Goal: Check status: Check status

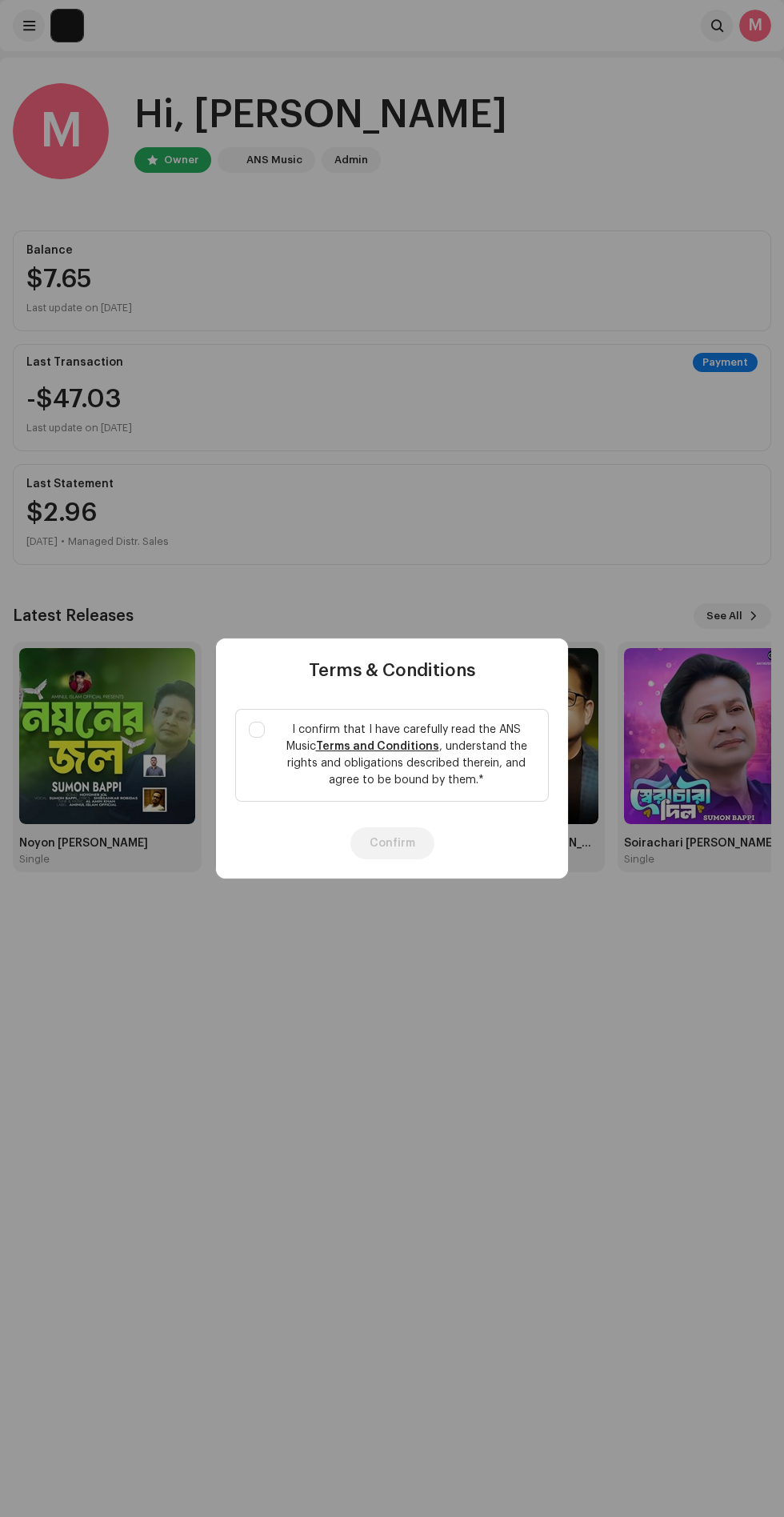
click at [257, 730] on input "I confirm that I have carefully read the ANS Music Terms and Conditions , under…" at bounding box center [257, 730] width 16 height 16
checkbox input "true"
click at [360, 829] on button "Confirm" at bounding box center [392, 843] width 84 height 32
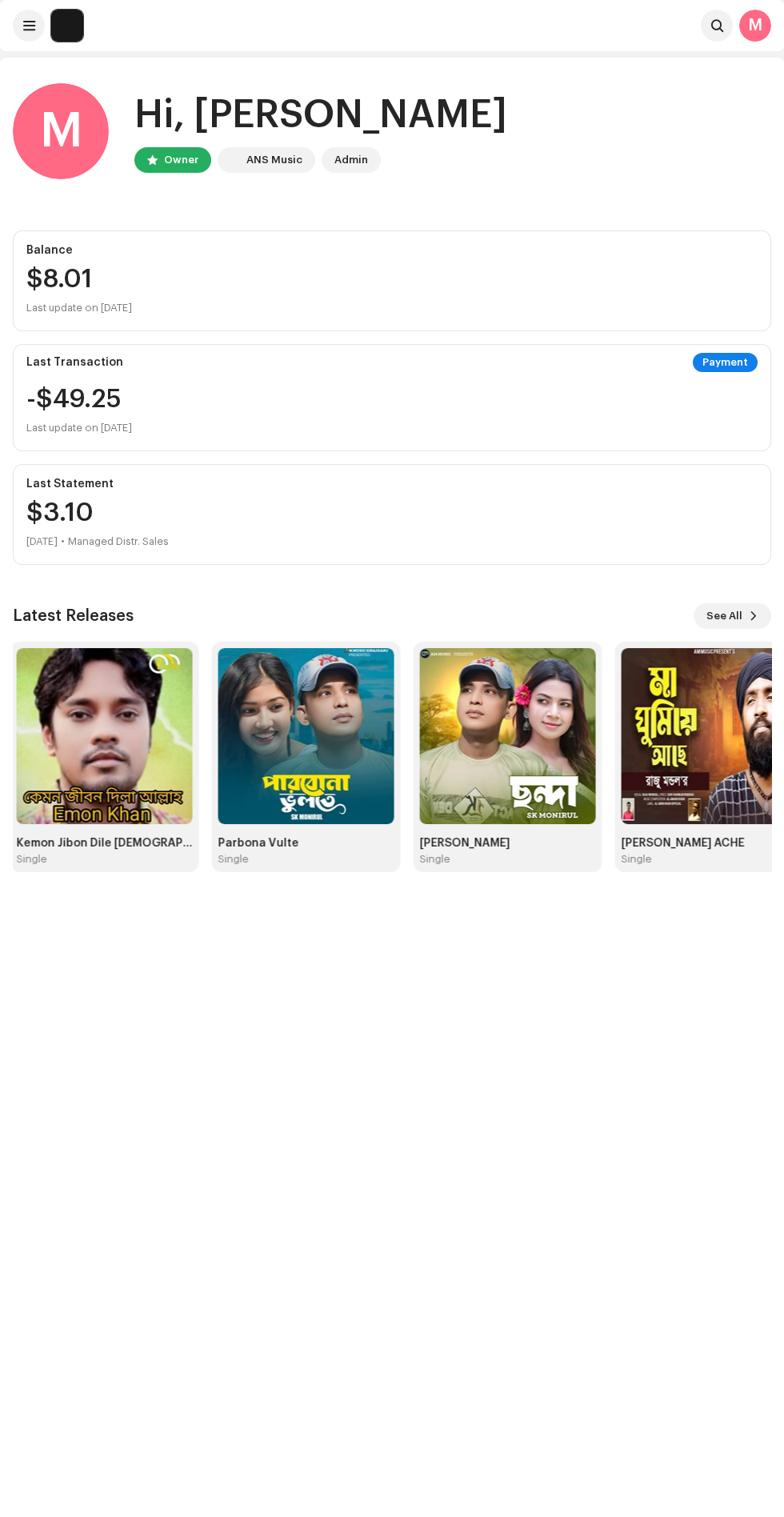
click at [268, 774] on img at bounding box center [305, 735] width 176 height 176
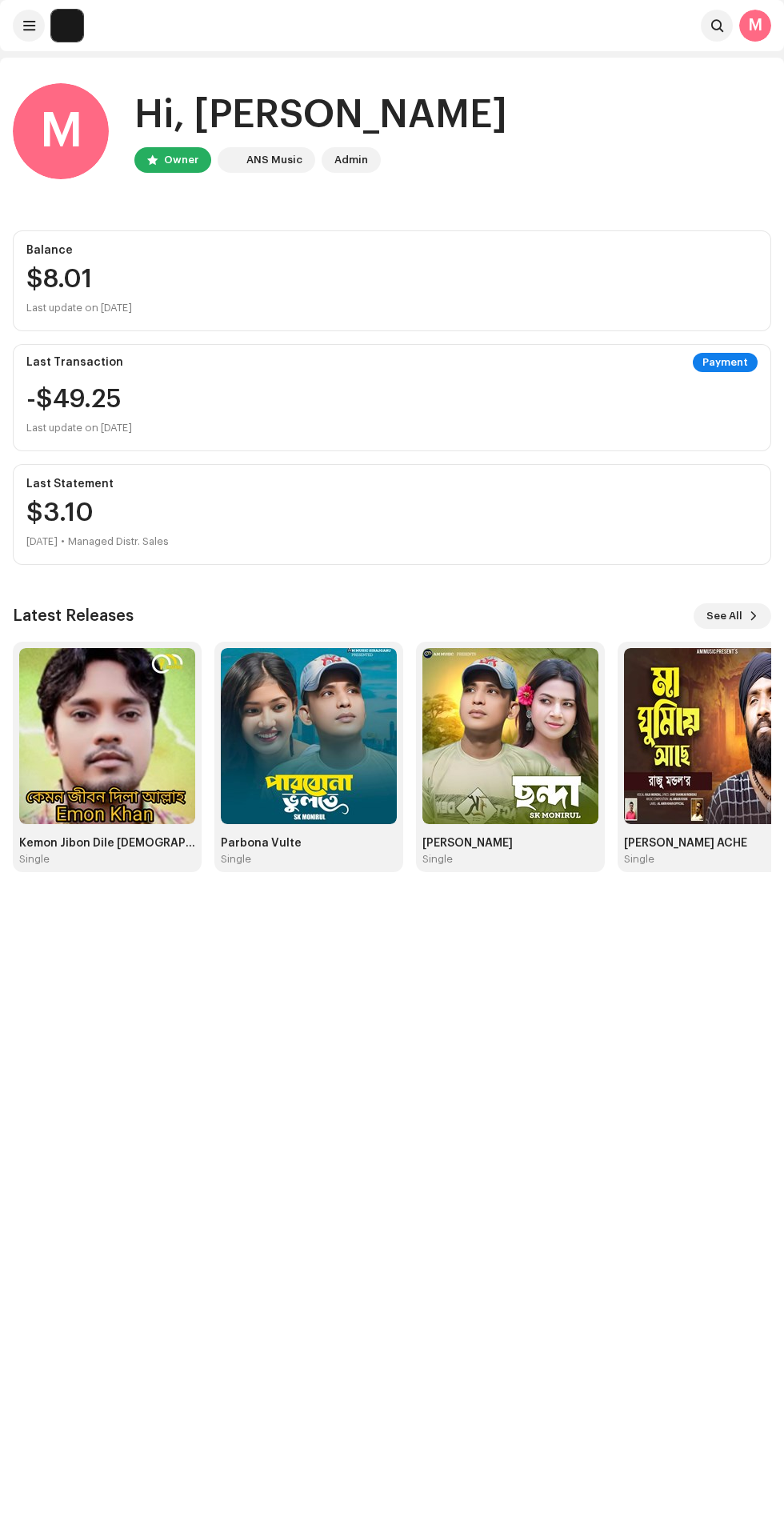
click at [273, 812] on img at bounding box center [308, 735] width 176 height 176
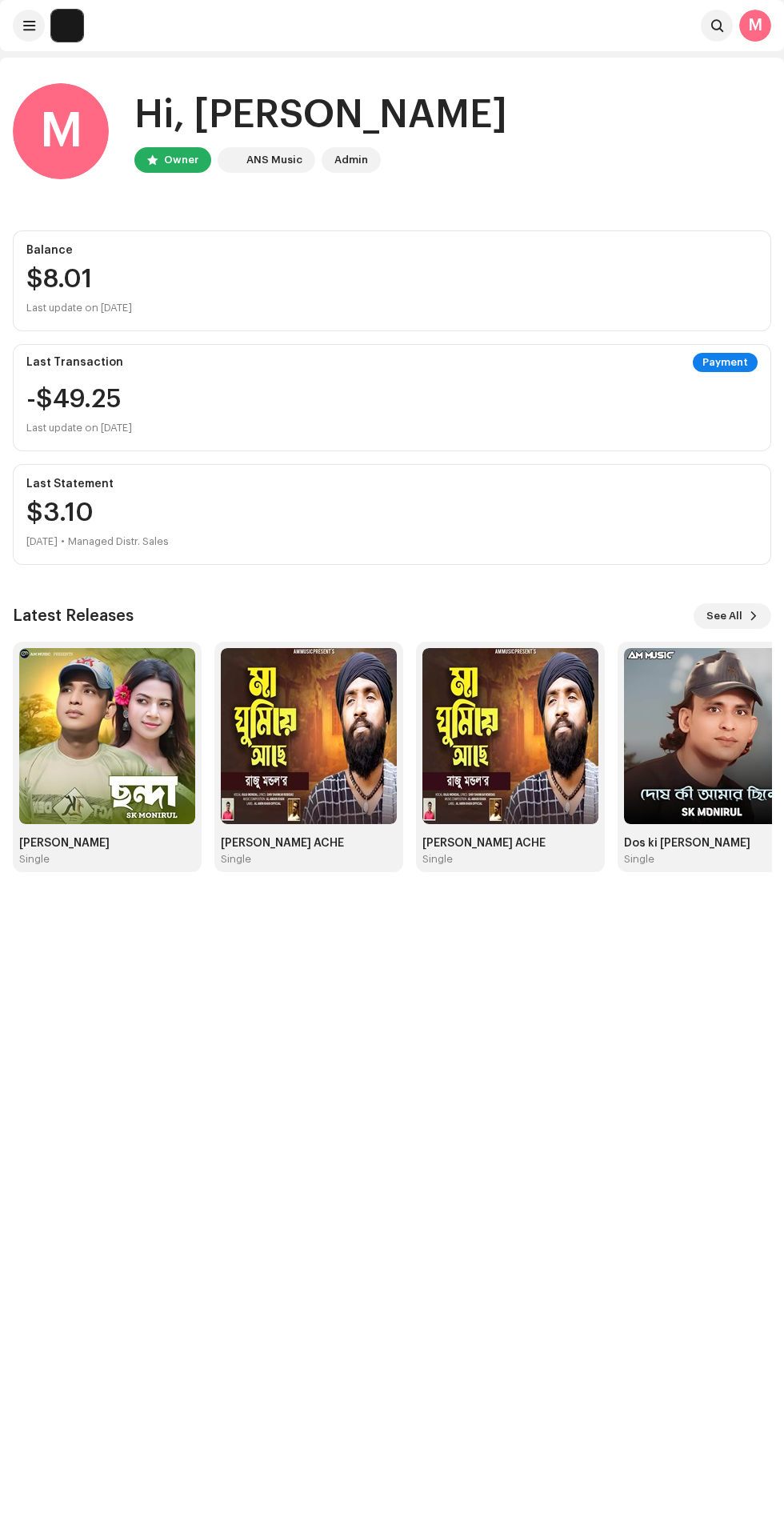
click at [121, 765] on img at bounding box center [107, 735] width 176 height 176
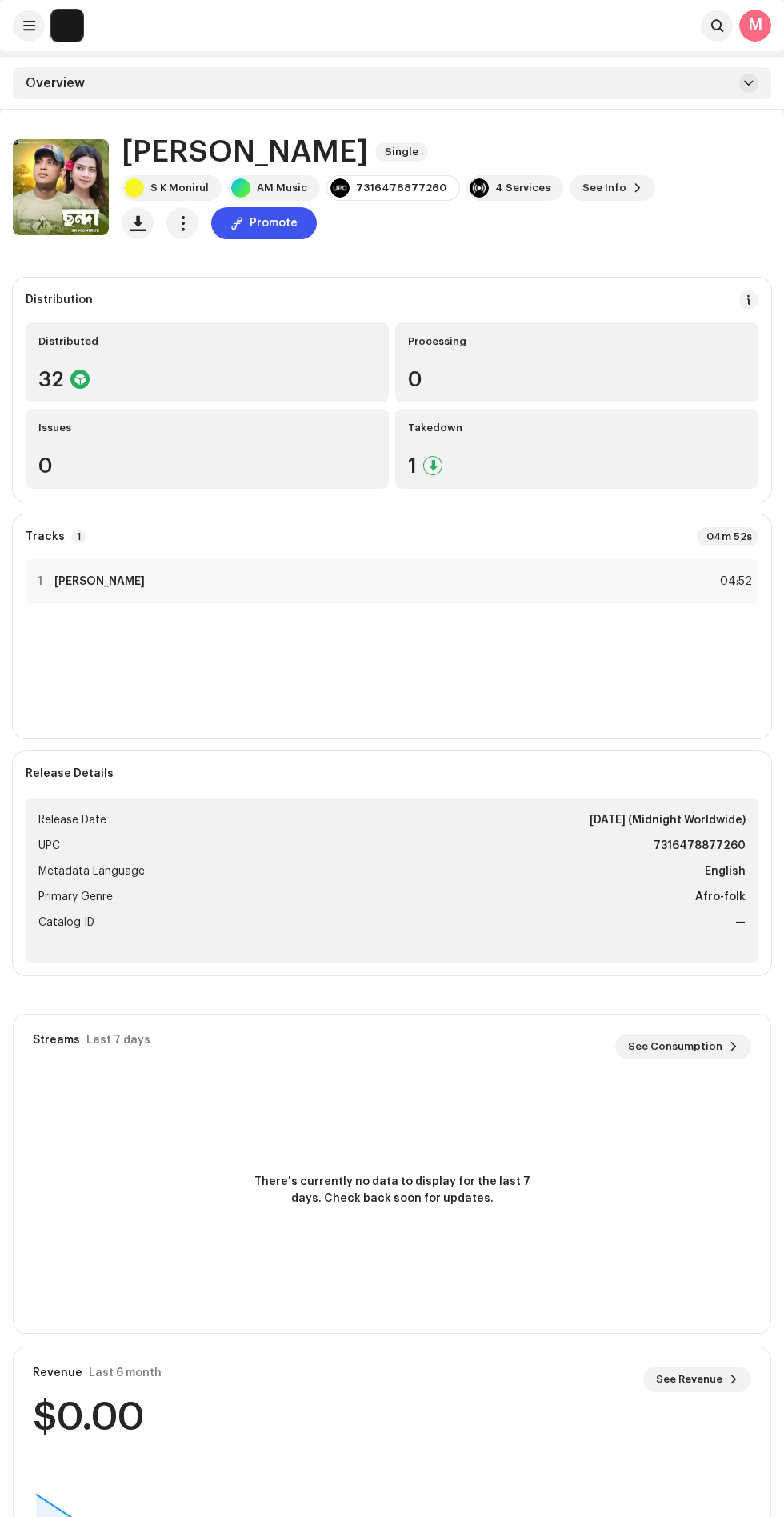
click at [193, 188] on div "S K Monirul" at bounding box center [180, 188] width 58 height 13
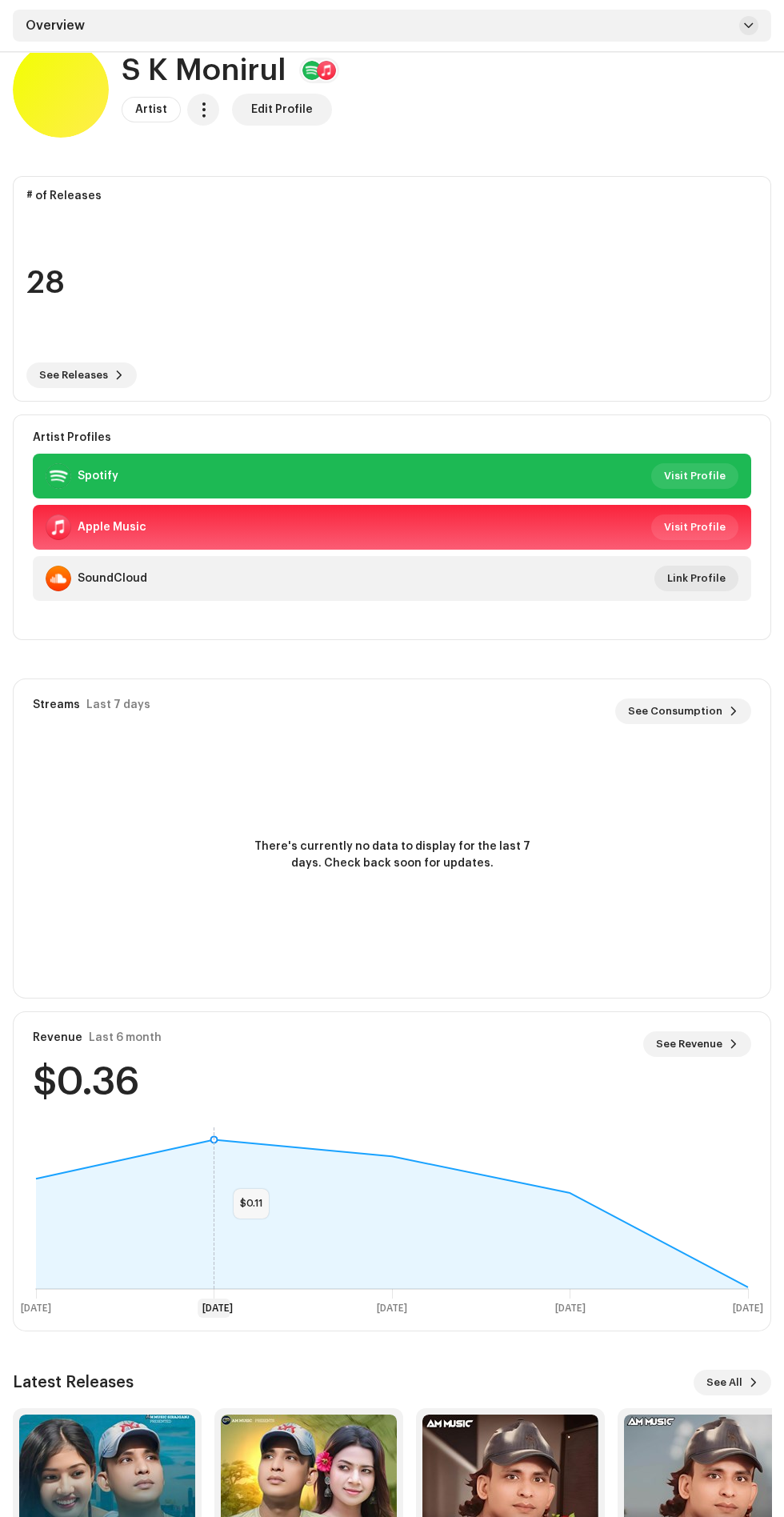
scroll to position [116, 0]
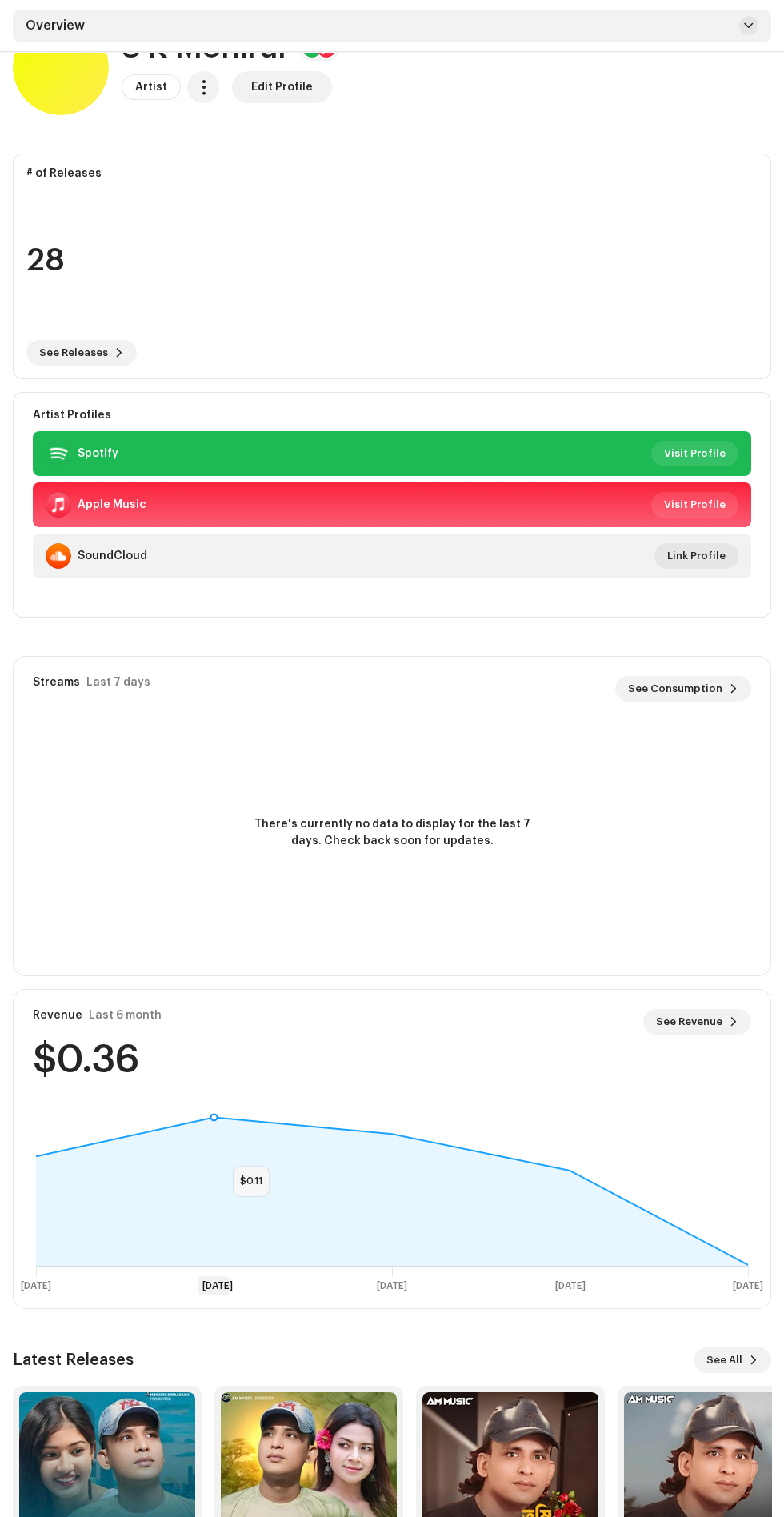
click at [731, 1023] on span at bounding box center [733, 1022] width 10 height 13
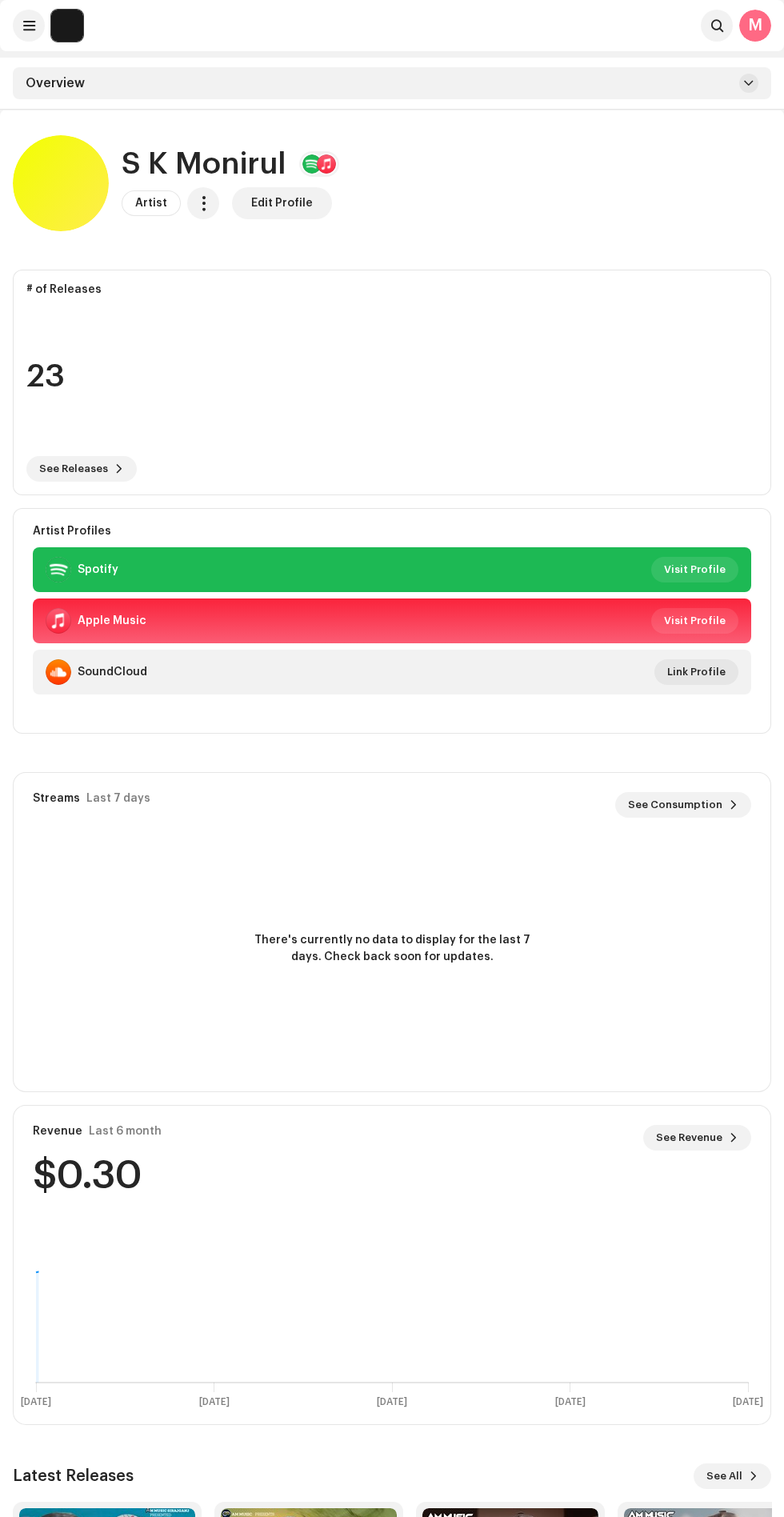
scroll to position [116, 0]
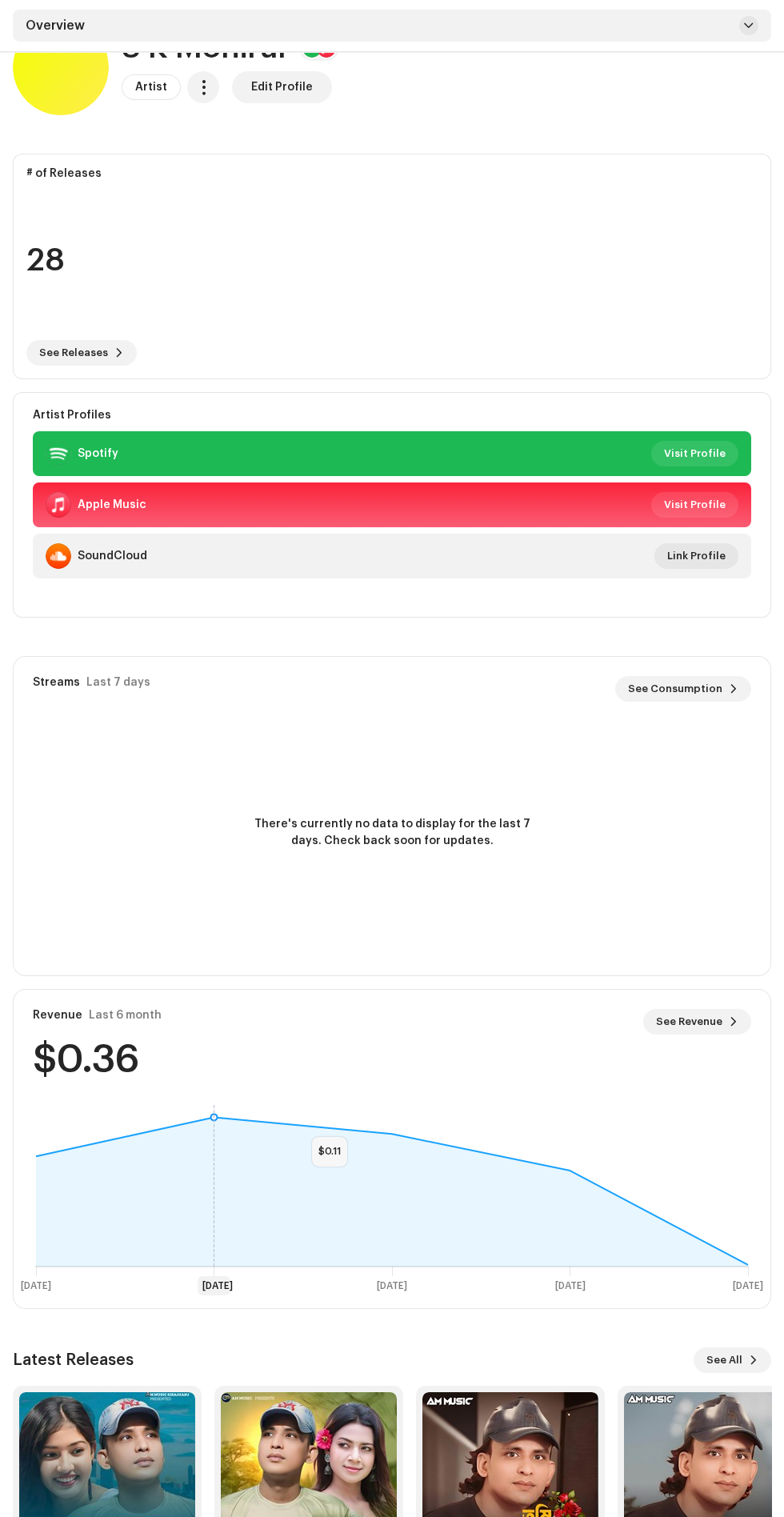
click at [709, 452] on span "Visit Profile" at bounding box center [695, 453] width 62 height 32
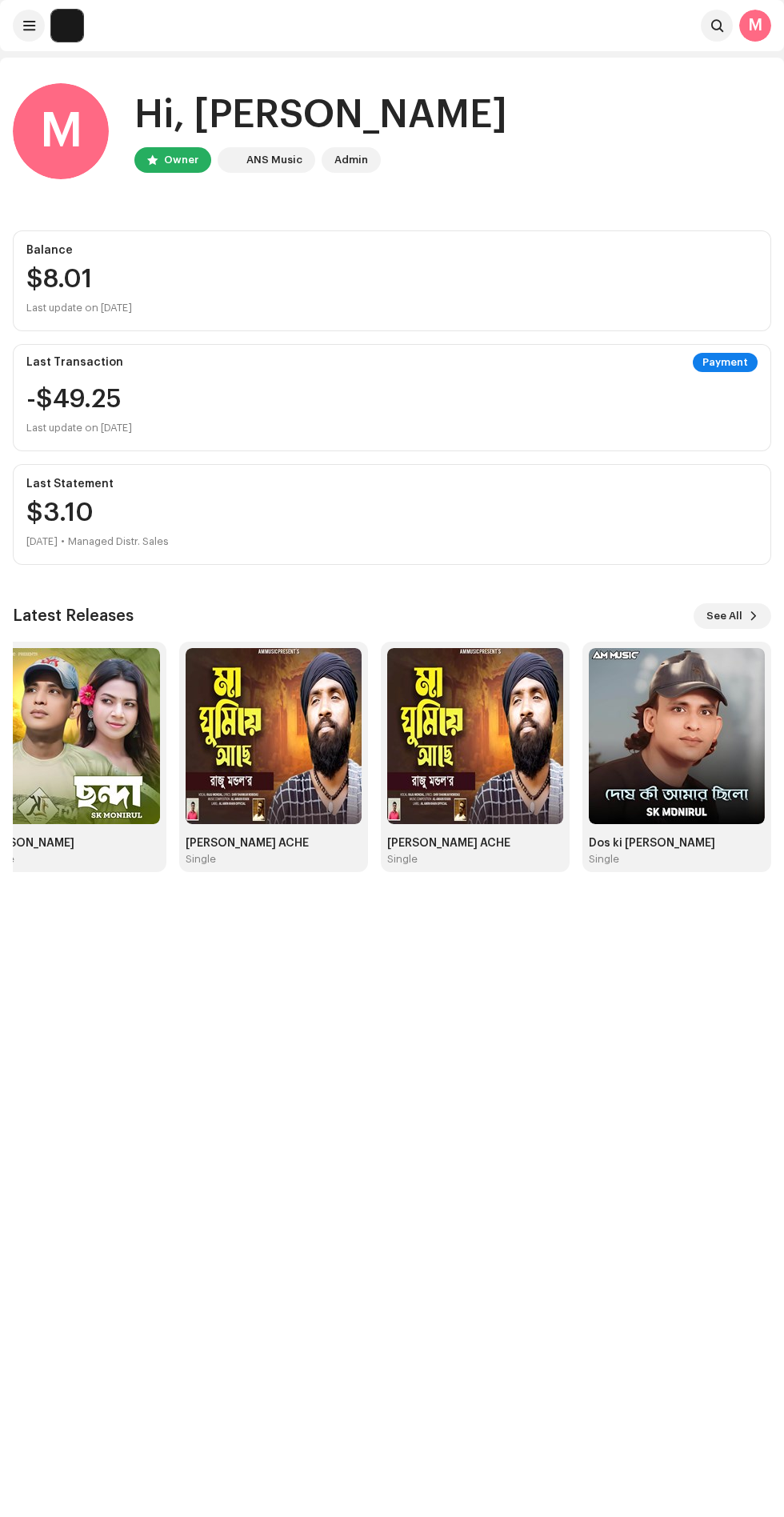
click at [717, 732] on img at bounding box center [676, 735] width 176 height 176
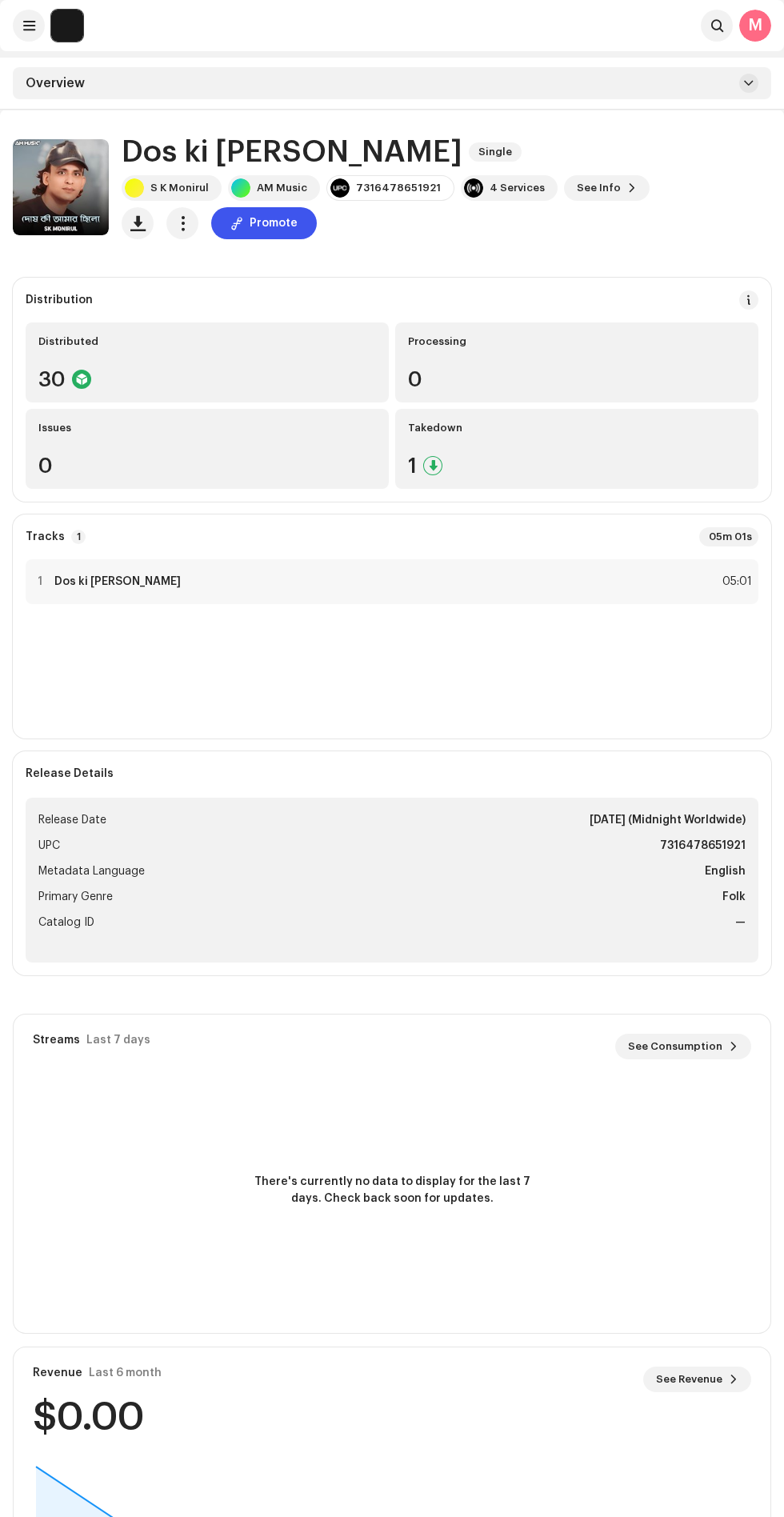
click at [135, 187] on div at bounding box center [134, 188] width 19 height 19
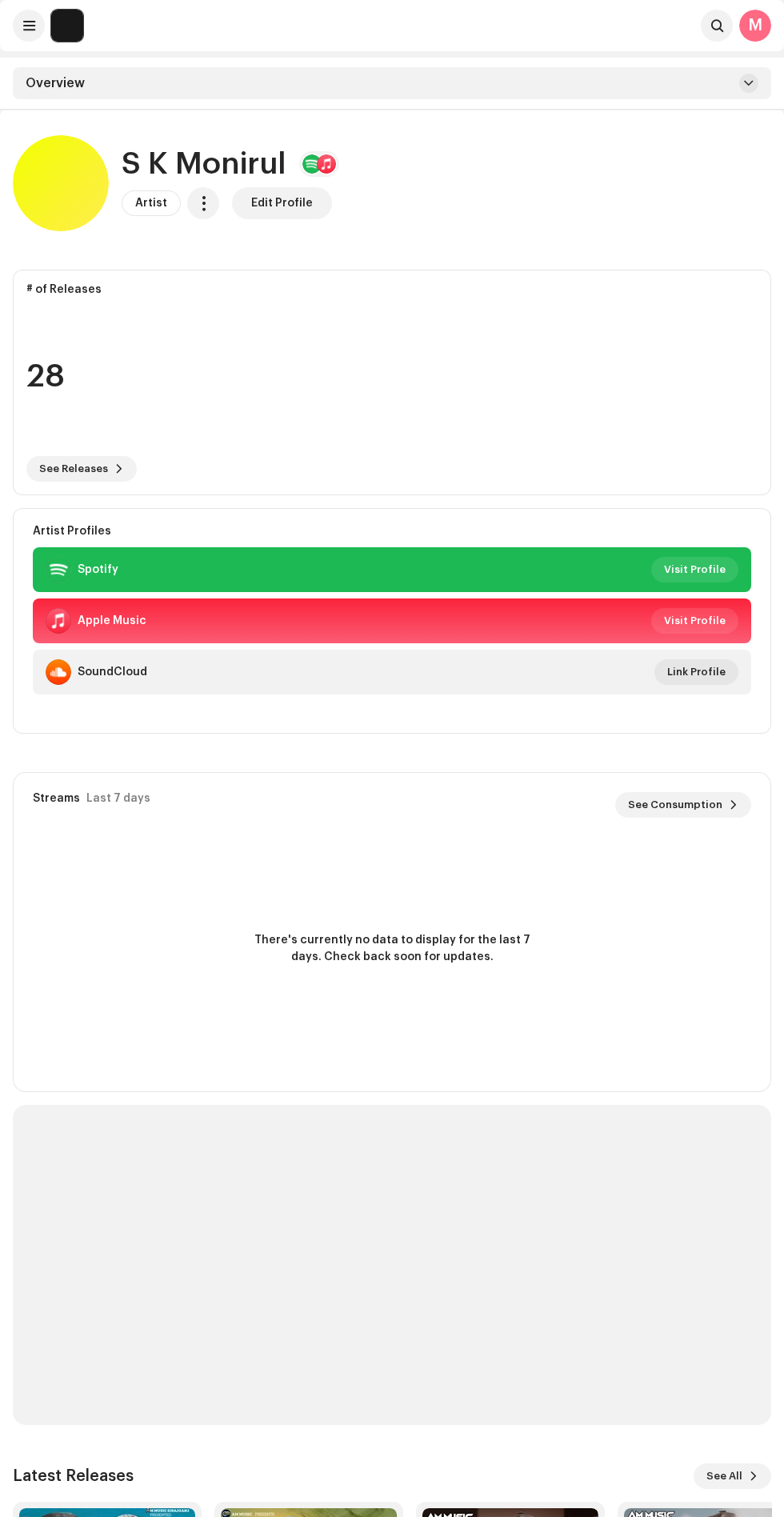
click at [714, 621] on span "Visit Profile" at bounding box center [695, 620] width 62 height 32
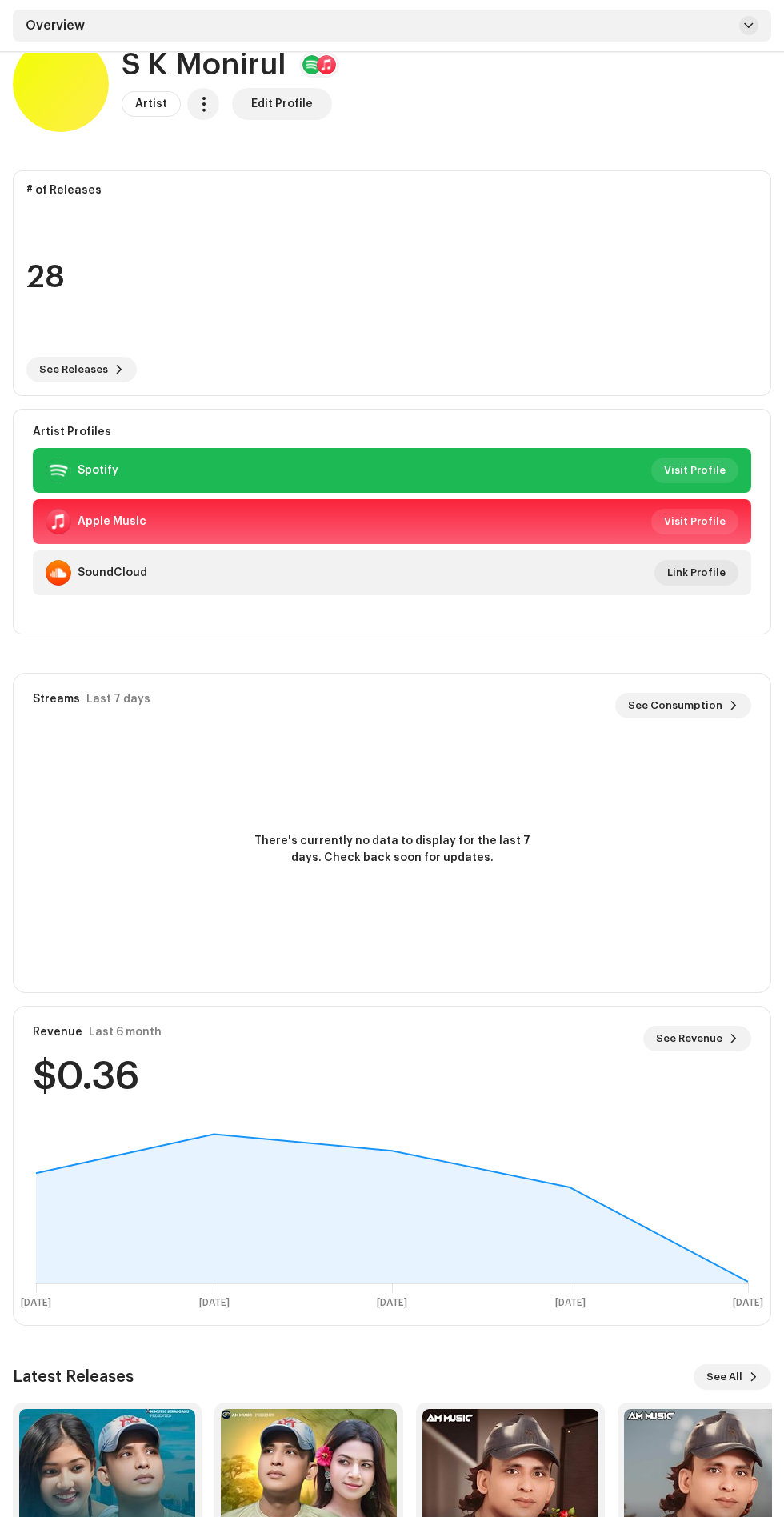
scroll to position [240, 0]
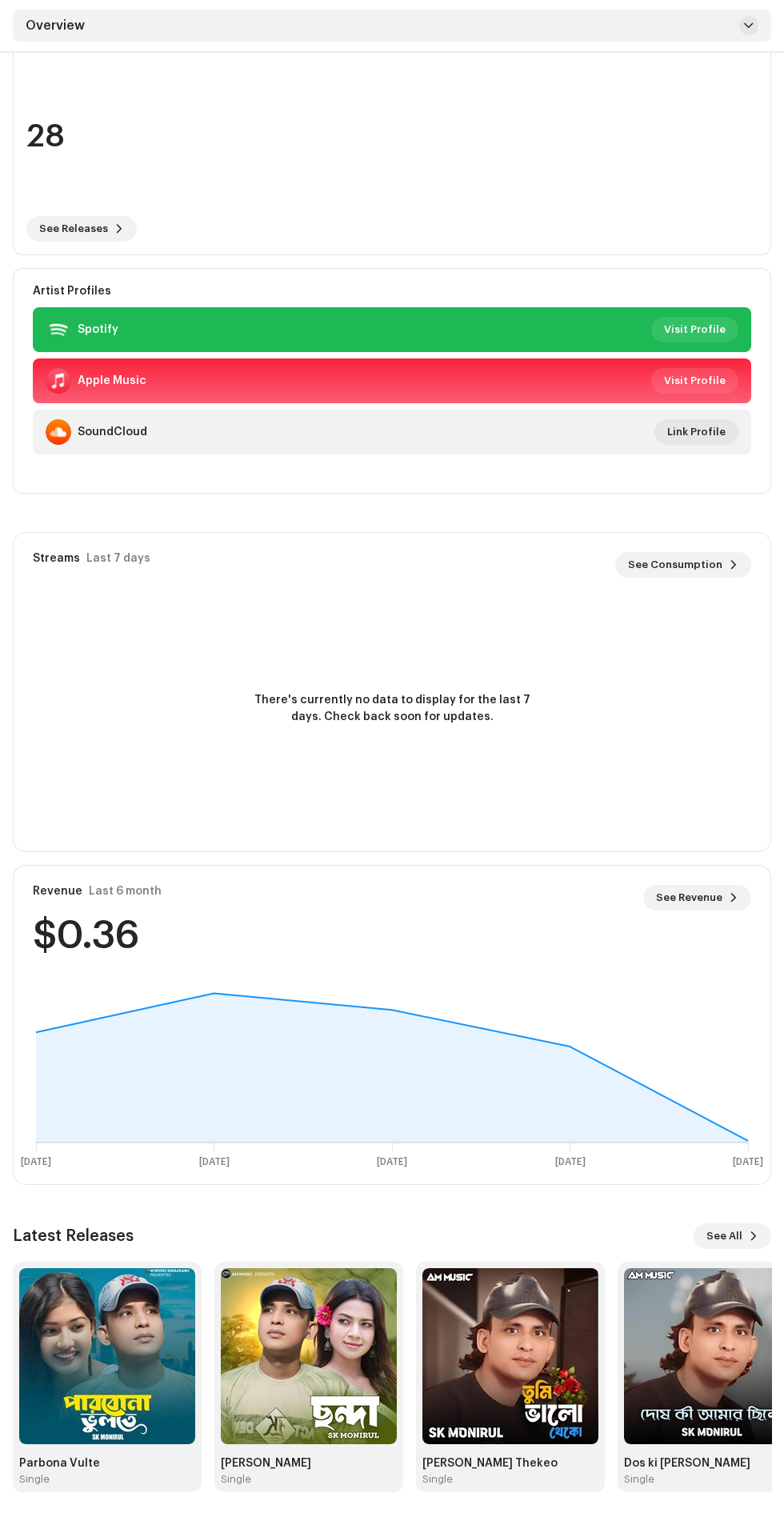
click at [691, 897] on span "See Revenue" at bounding box center [688, 898] width 67 height 32
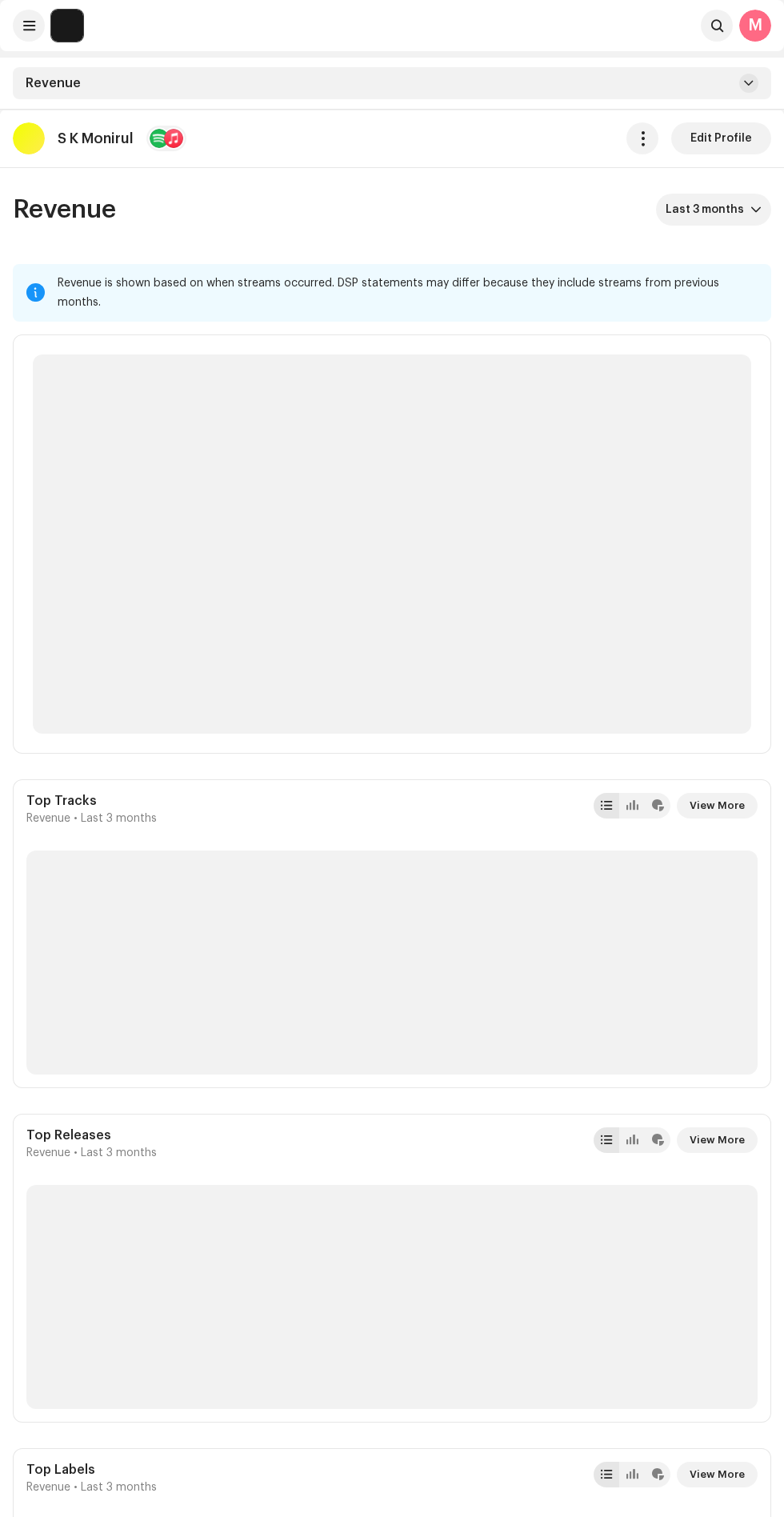
click at [730, 221] on span "Last 3 months" at bounding box center [707, 209] width 85 height 32
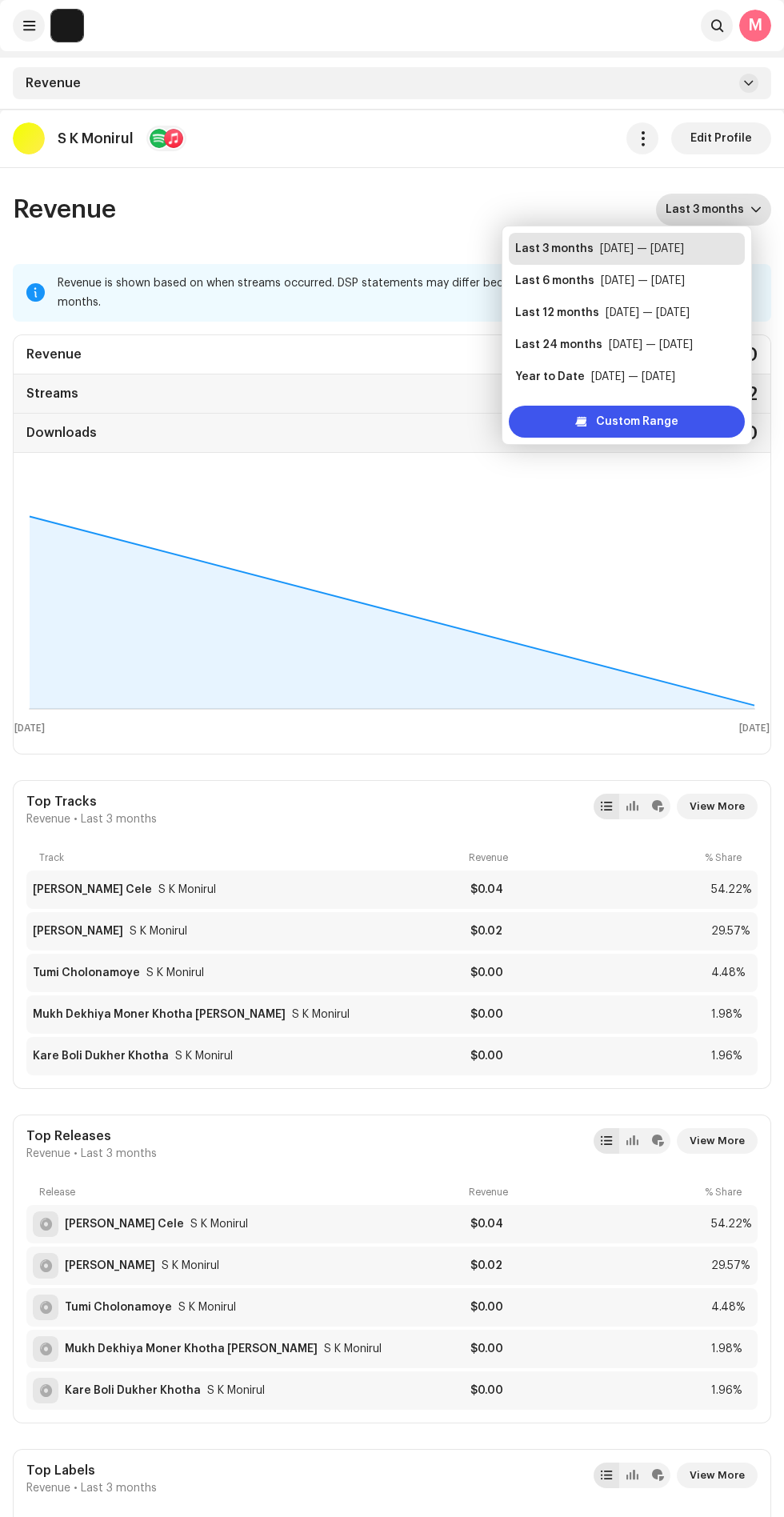
click at [738, 248] on div "Last 3 months [DATE] — [DATE]" at bounding box center [626, 249] width 223 height 16
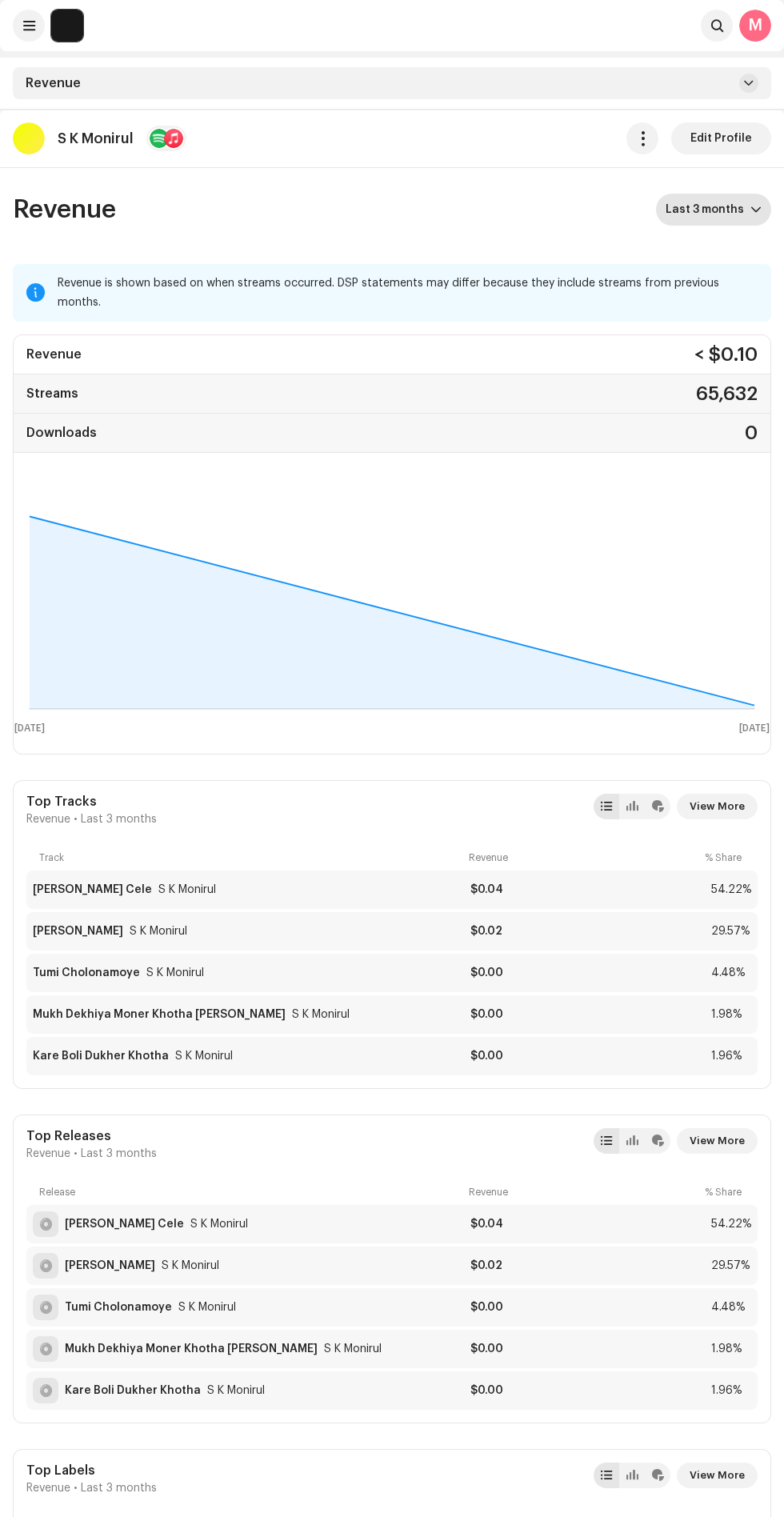
click at [756, 210] on icon "dropdown trigger" at bounding box center [756, 210] width 11 height 11
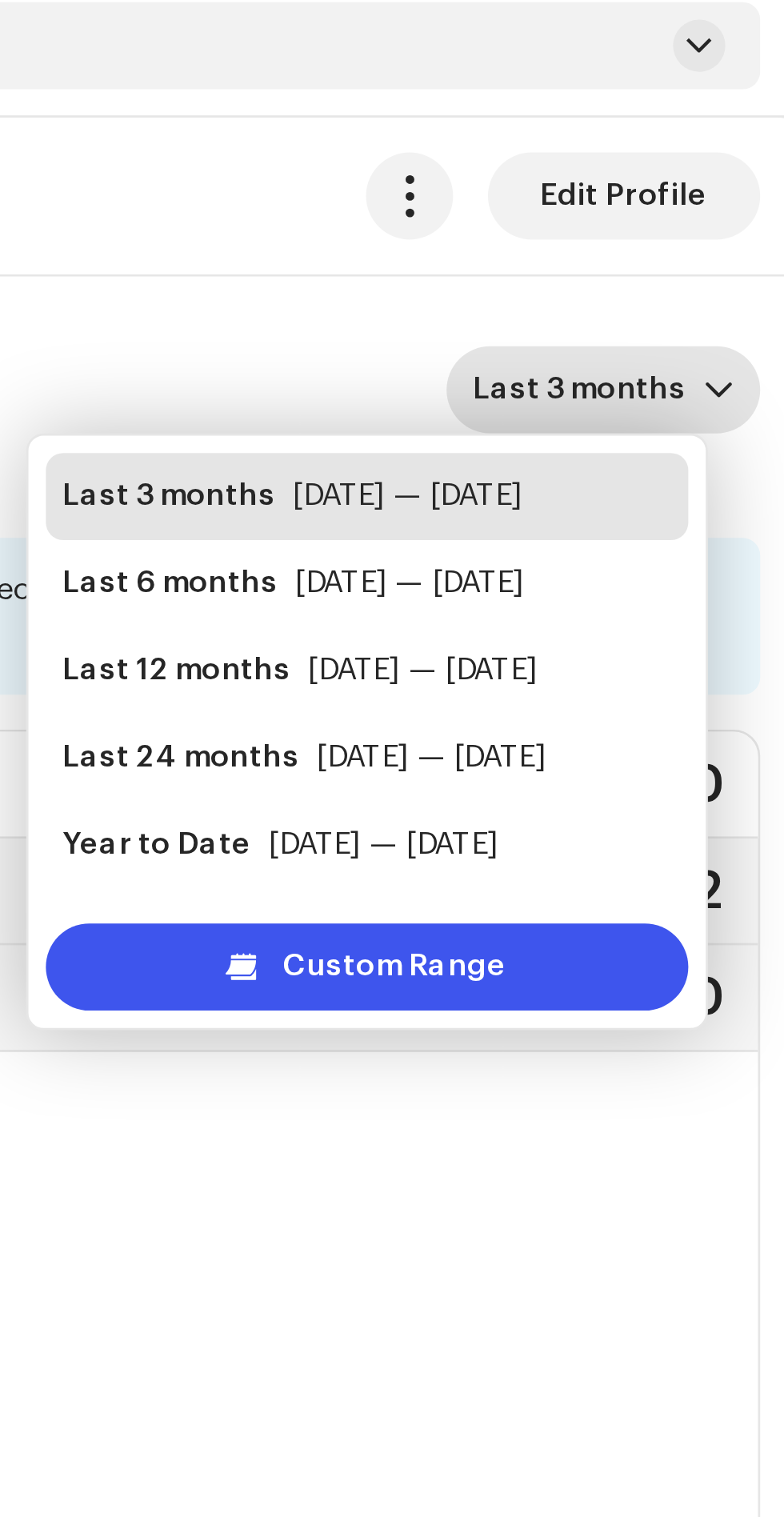
click at [693, 345] on div "[DATE] — [DATE]" at bounding box center [650, 345] width 84 height 16
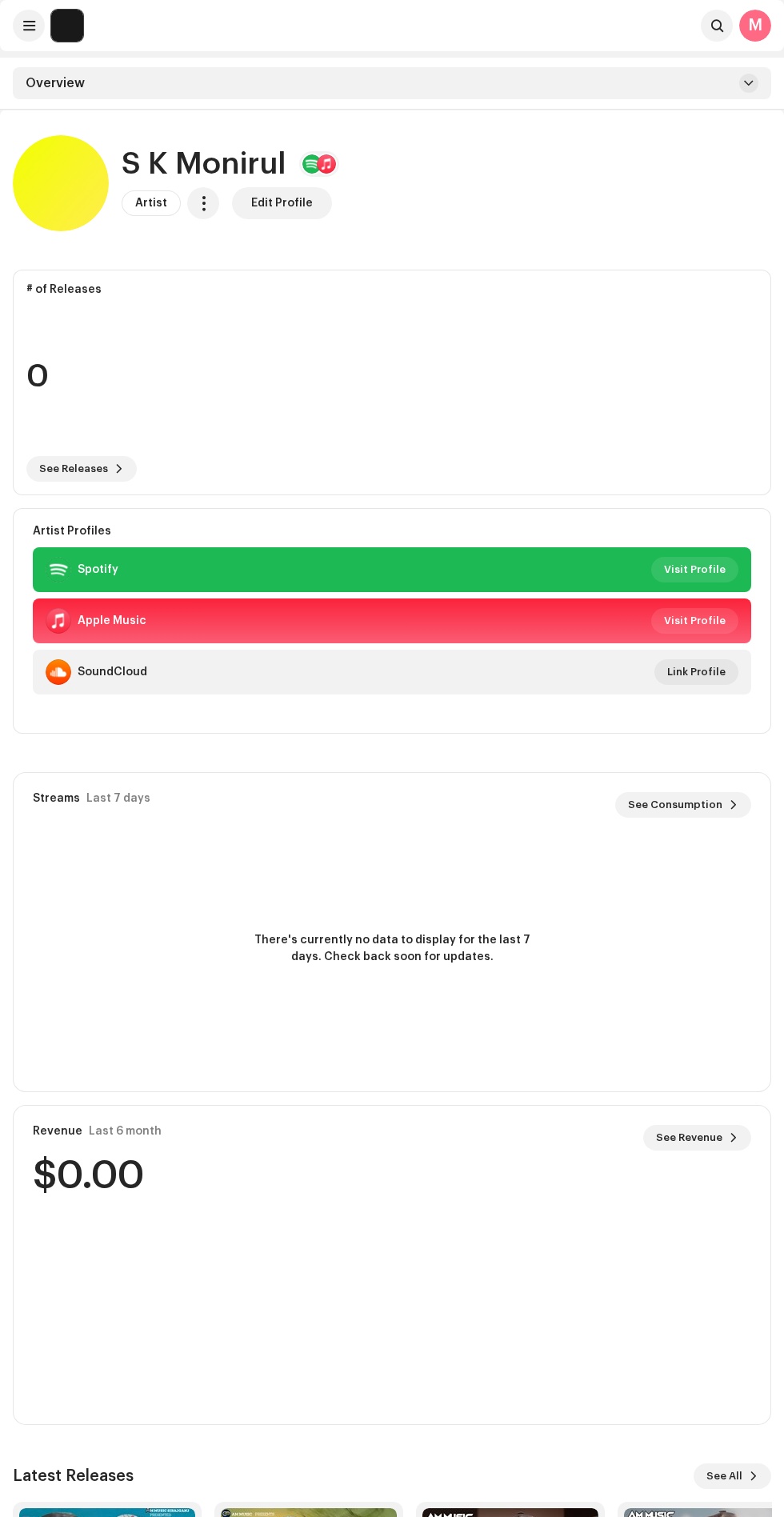
scroll to position [240, 0]
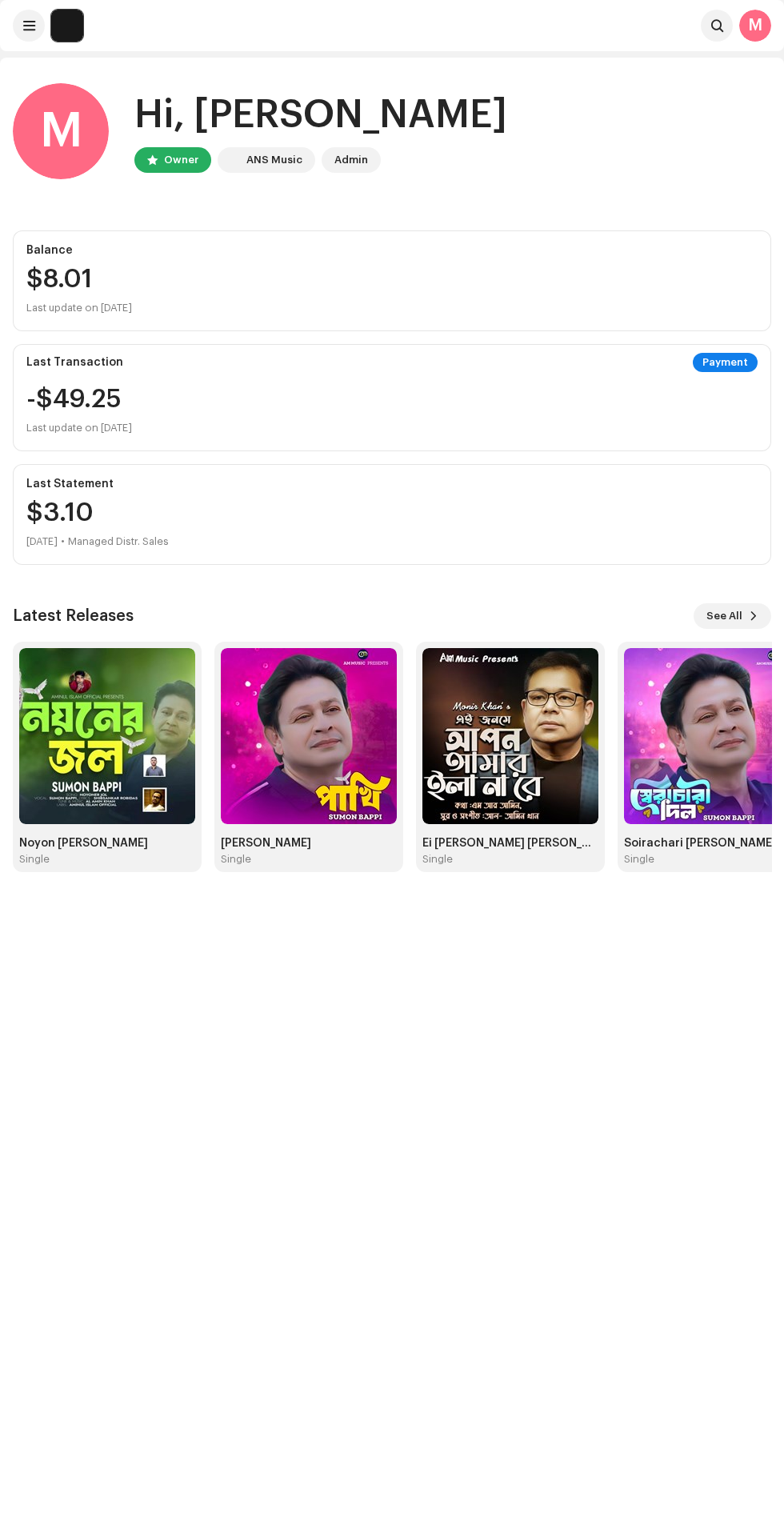
click at [504, 775] on img at bounding box center [510, 735] width 176 height 176
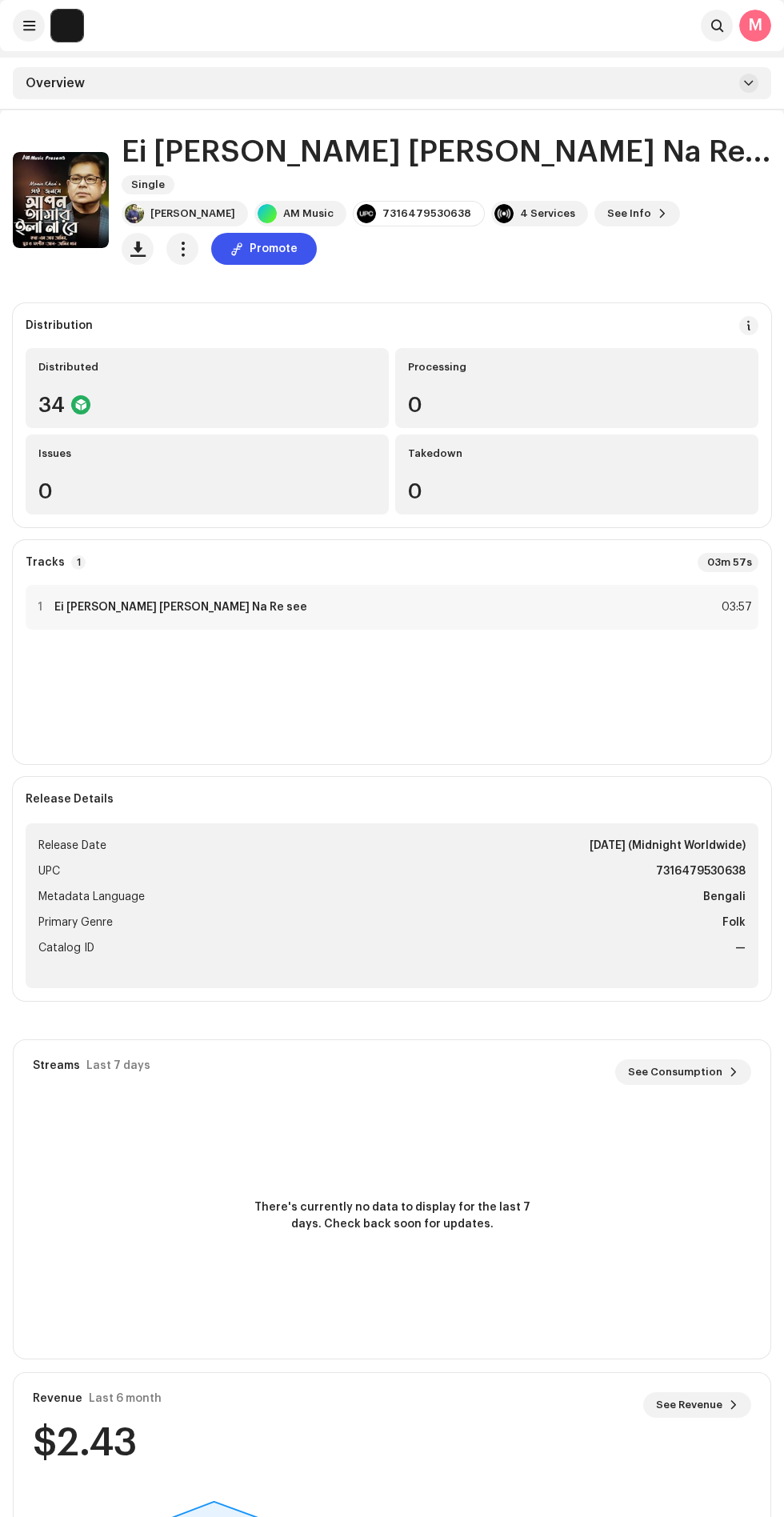
click at [187, 207] on div "[PERSON_NAME]" at bounding box center [192, 213] width 85 height 13
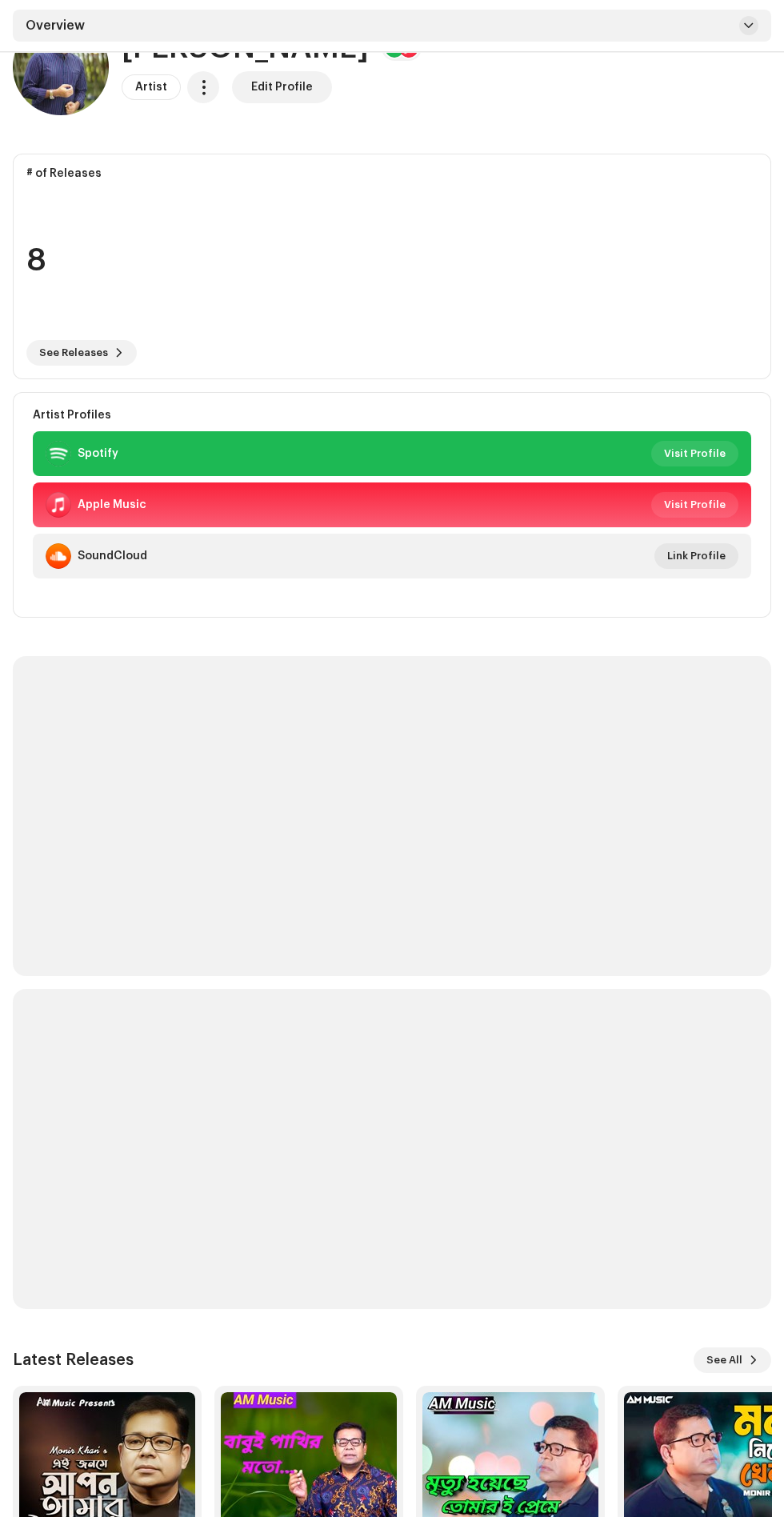
scroll to position [116, 0]
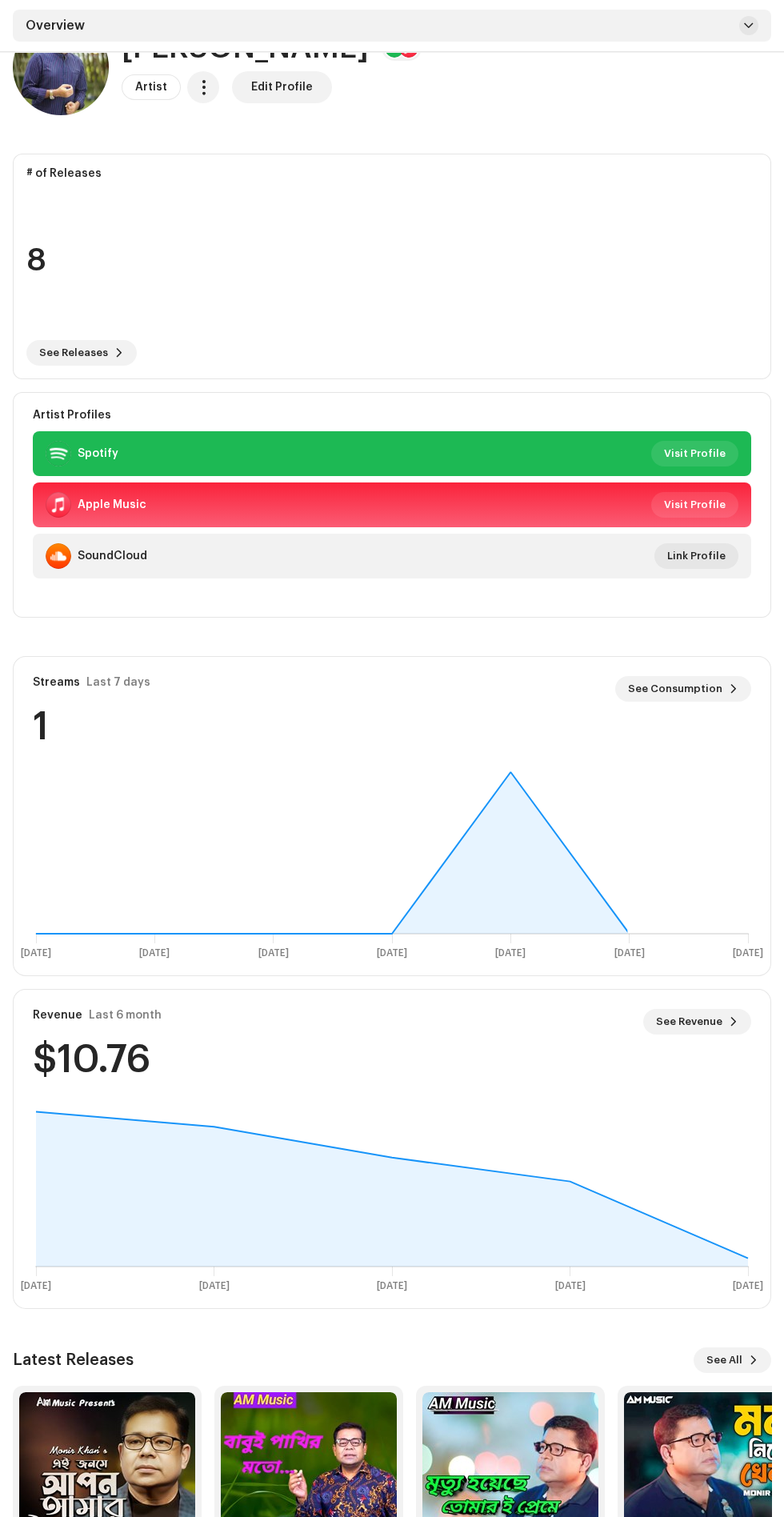
click at [733, 1021] on span at bounding box center [733, 1022] width 10 height 13
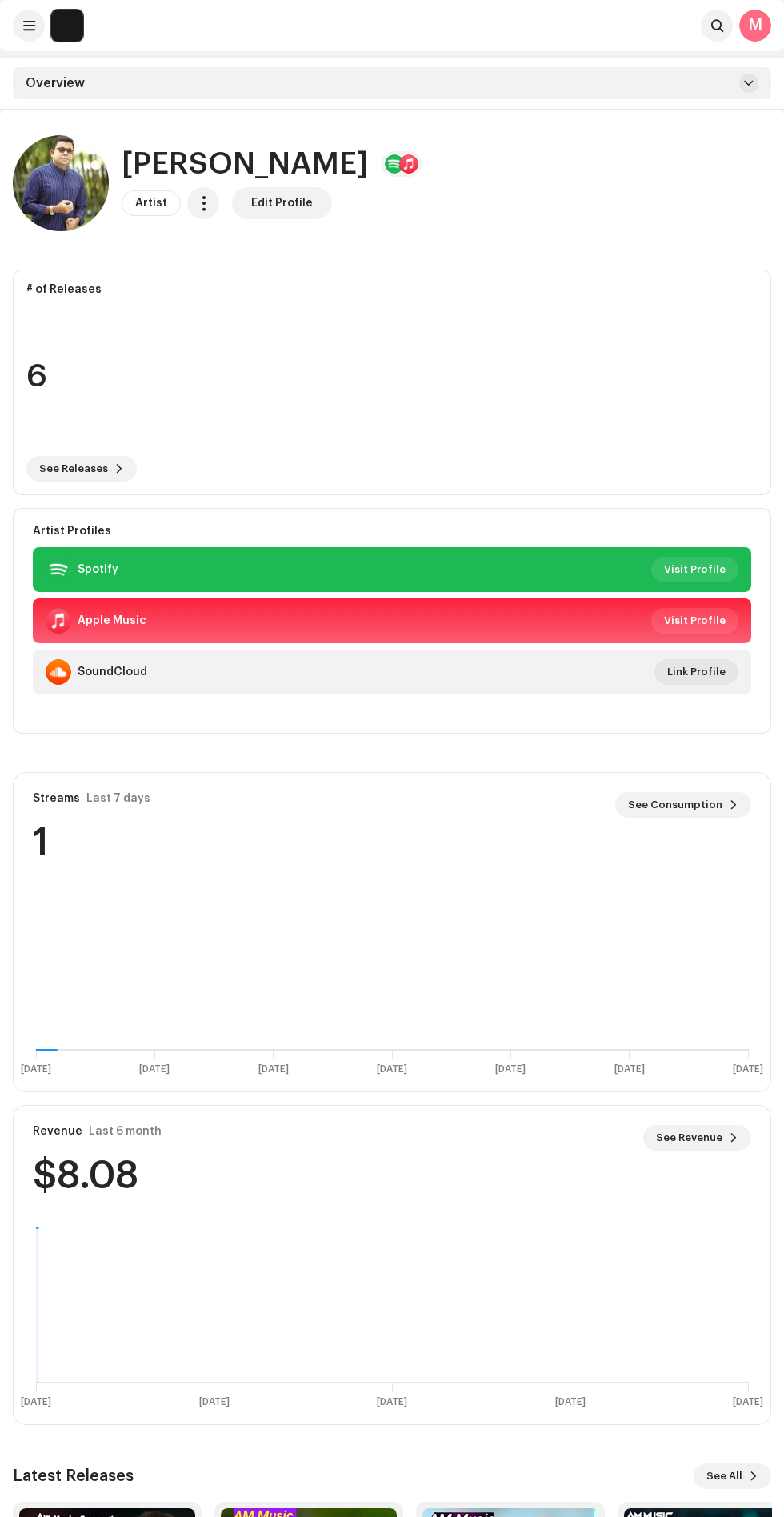
scroll to position [116, 0]
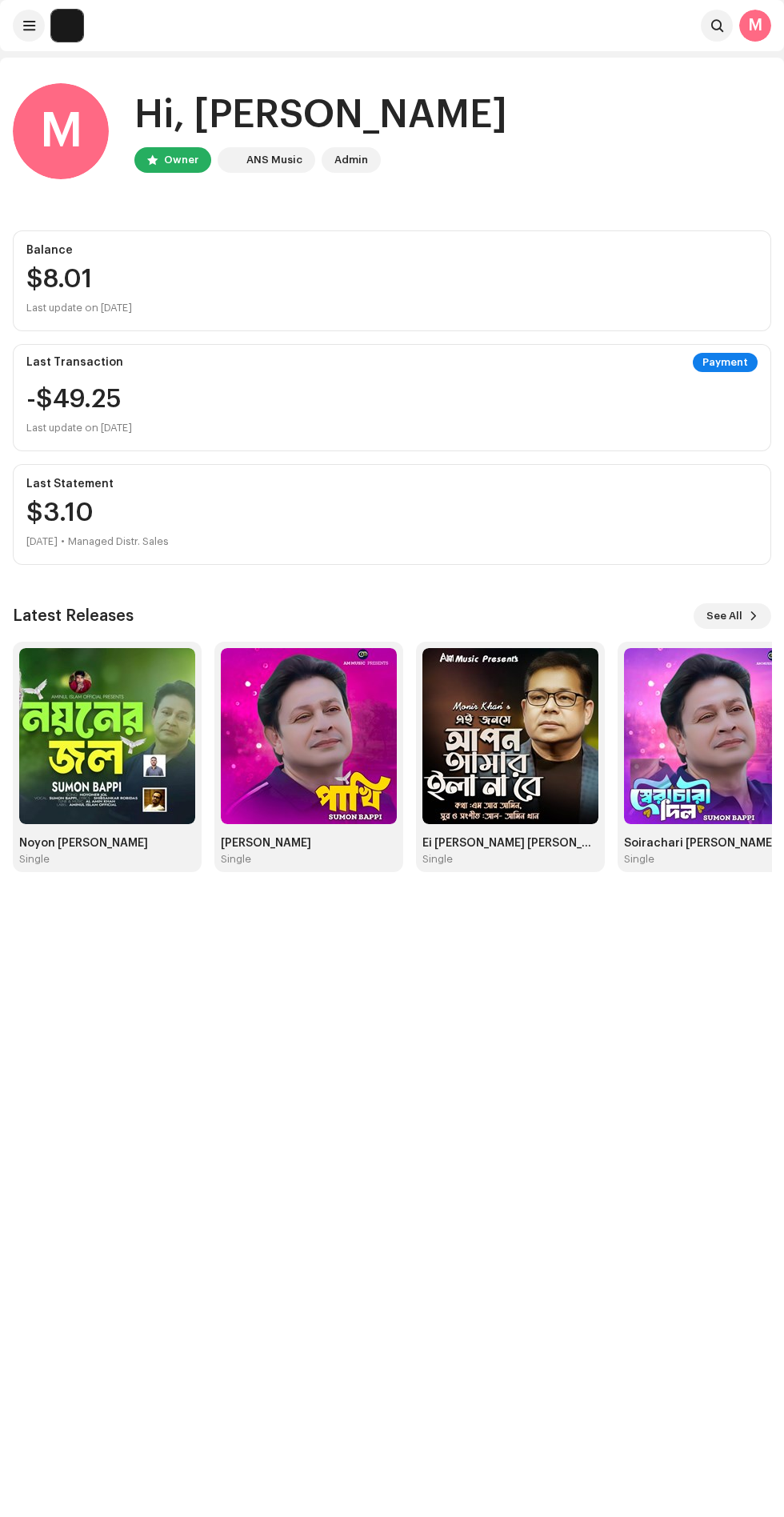
click at [166, 778] on img at bounding box center [107, 735] width 176 height 176
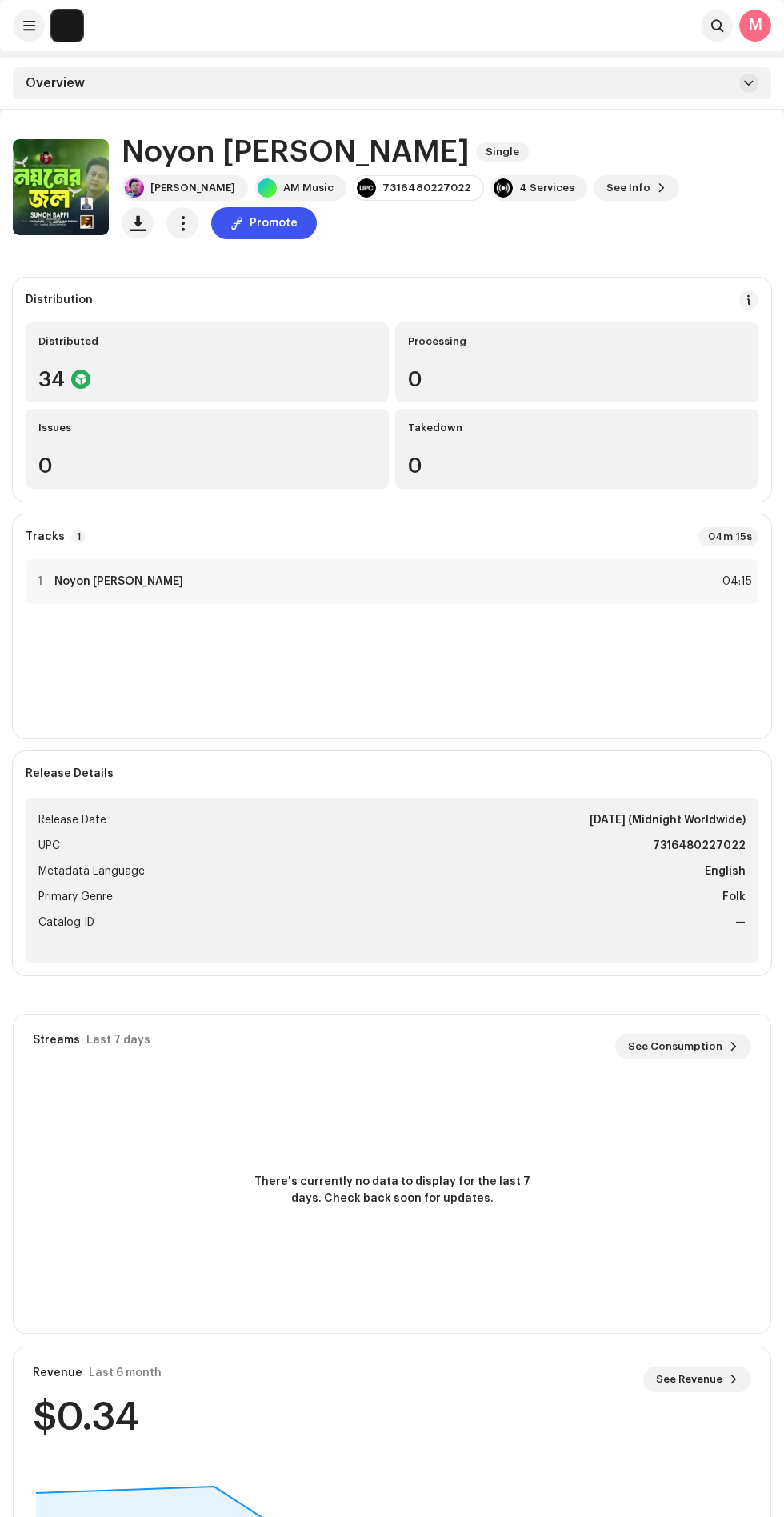
click at [197, 157] on h1 "Noyon [PERSON_NAME]" at bounding box center [295, 151] width 348 height 34
click at [179, 188] on div "[PERSON_NAME]" at bounding box center [192, 188] width 85 height 13
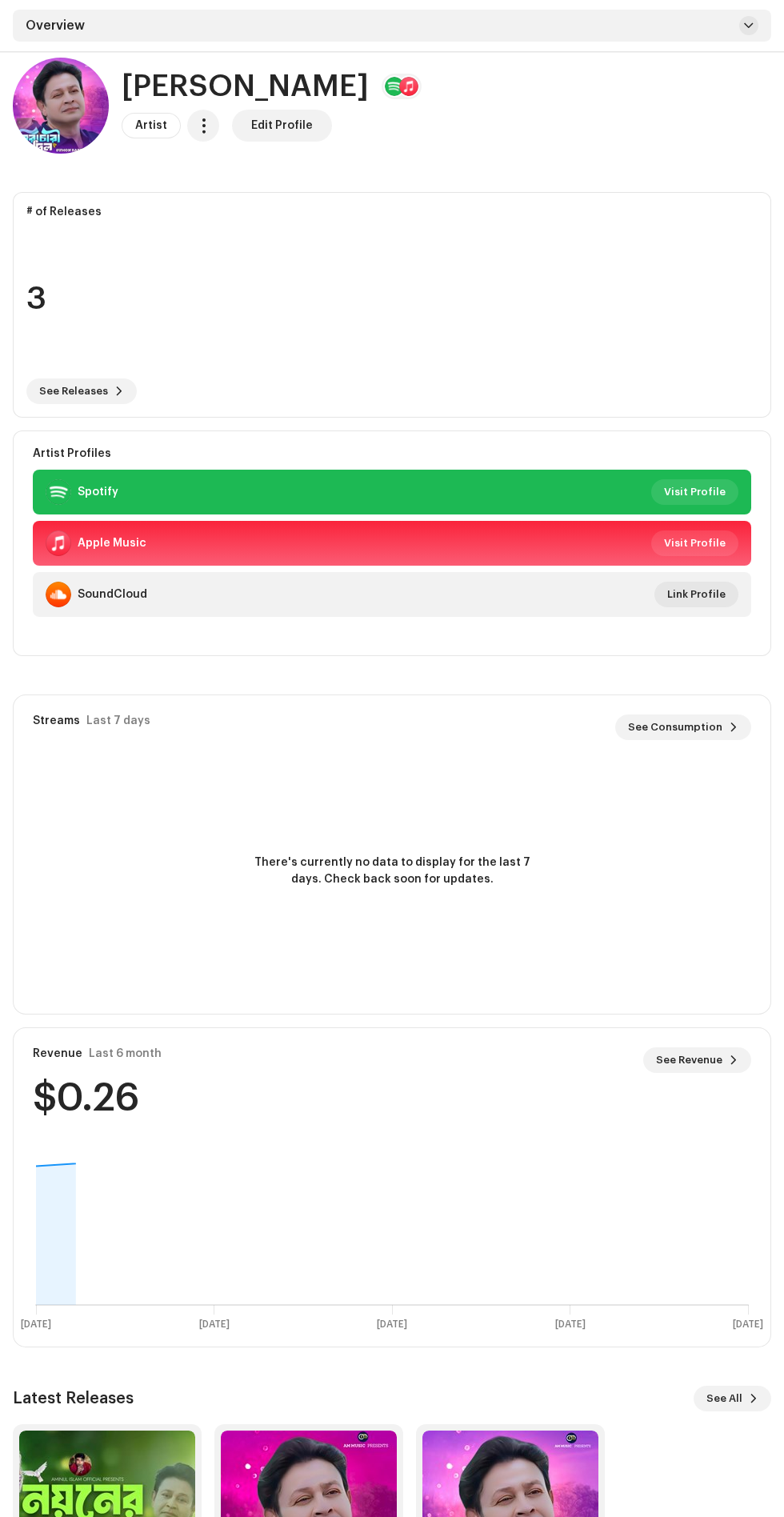
scroll to position [116, 0]
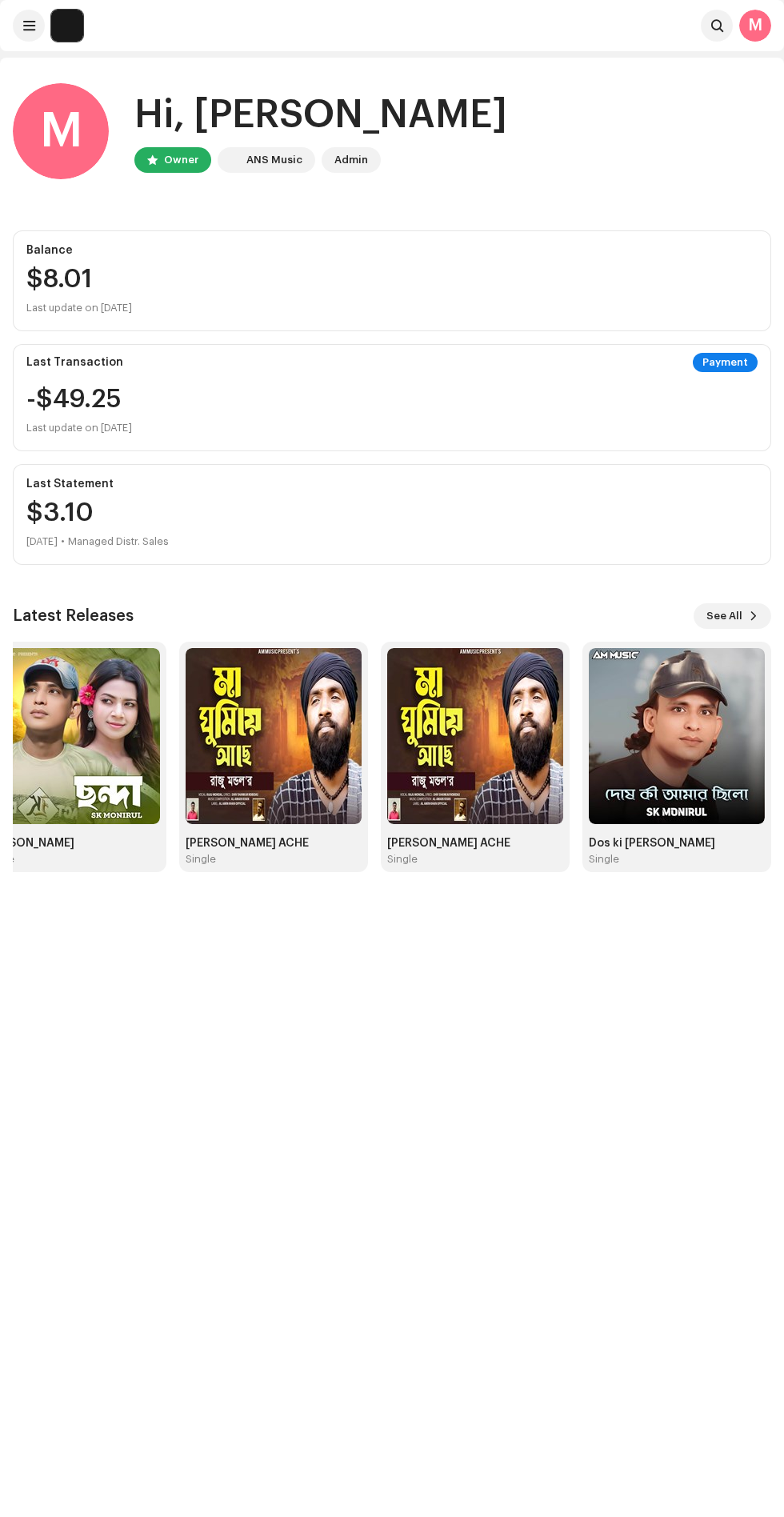
click at [278, 761] on img at bounding box center [273, 735] width 176 height 176
click at [725, 616] on span "See All" at bounding box center [723, 616] width 36 height 32
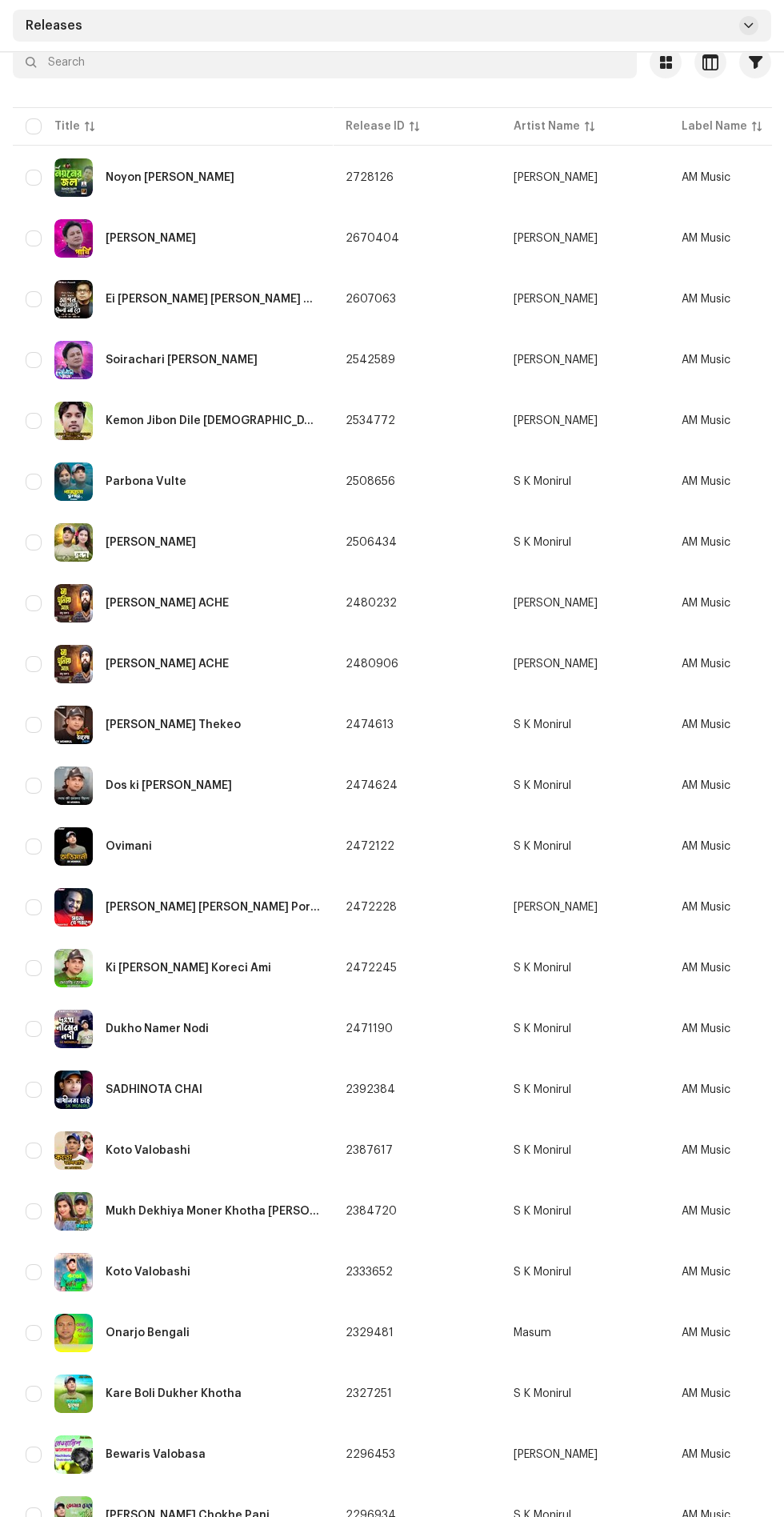
scroll to position [165, 0]
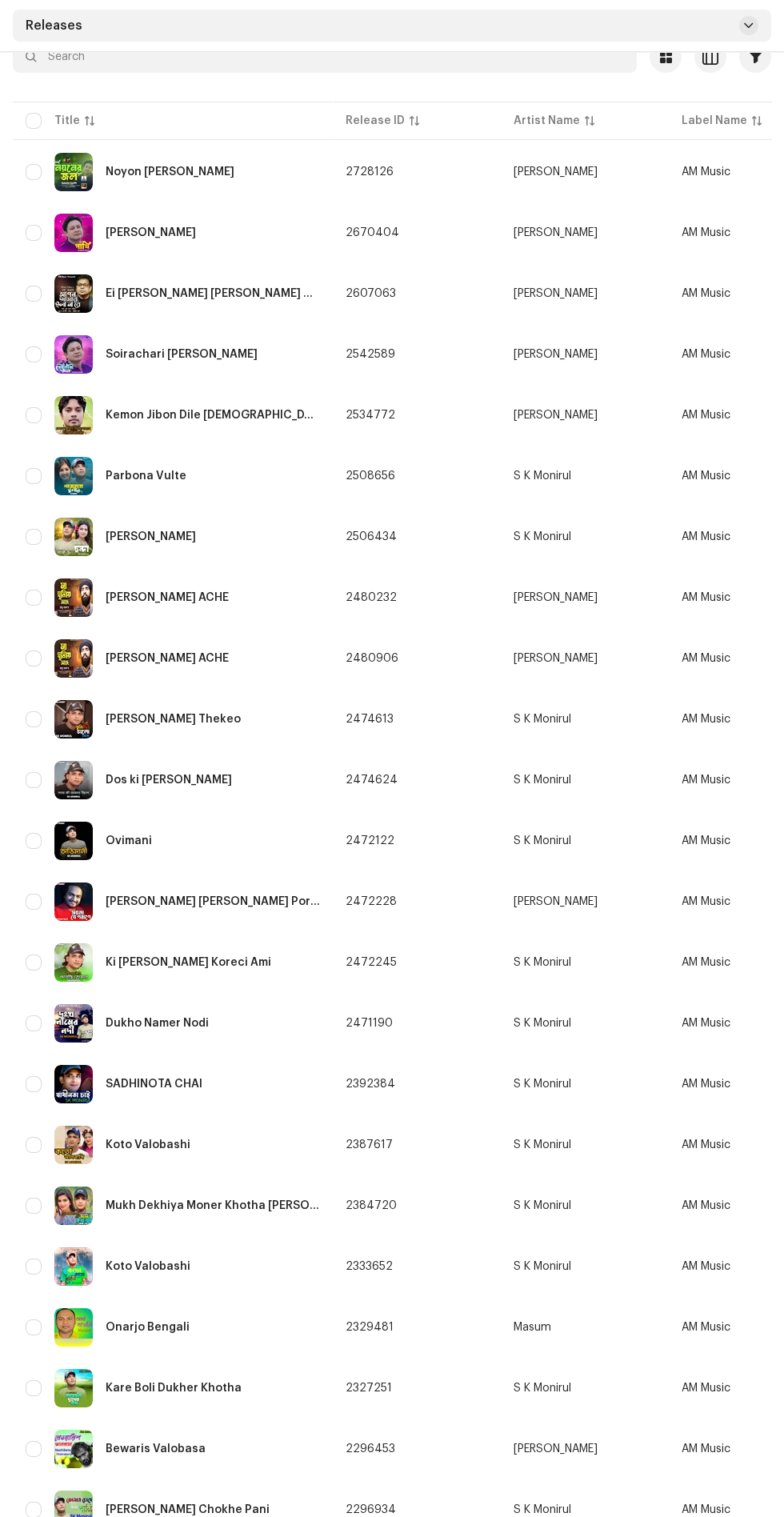
click at [143, 420] on div "Kemon Jibon Dile [DEMOGRAPHIC_DATA]" at bounding box center [212, 415] width 214 height 11
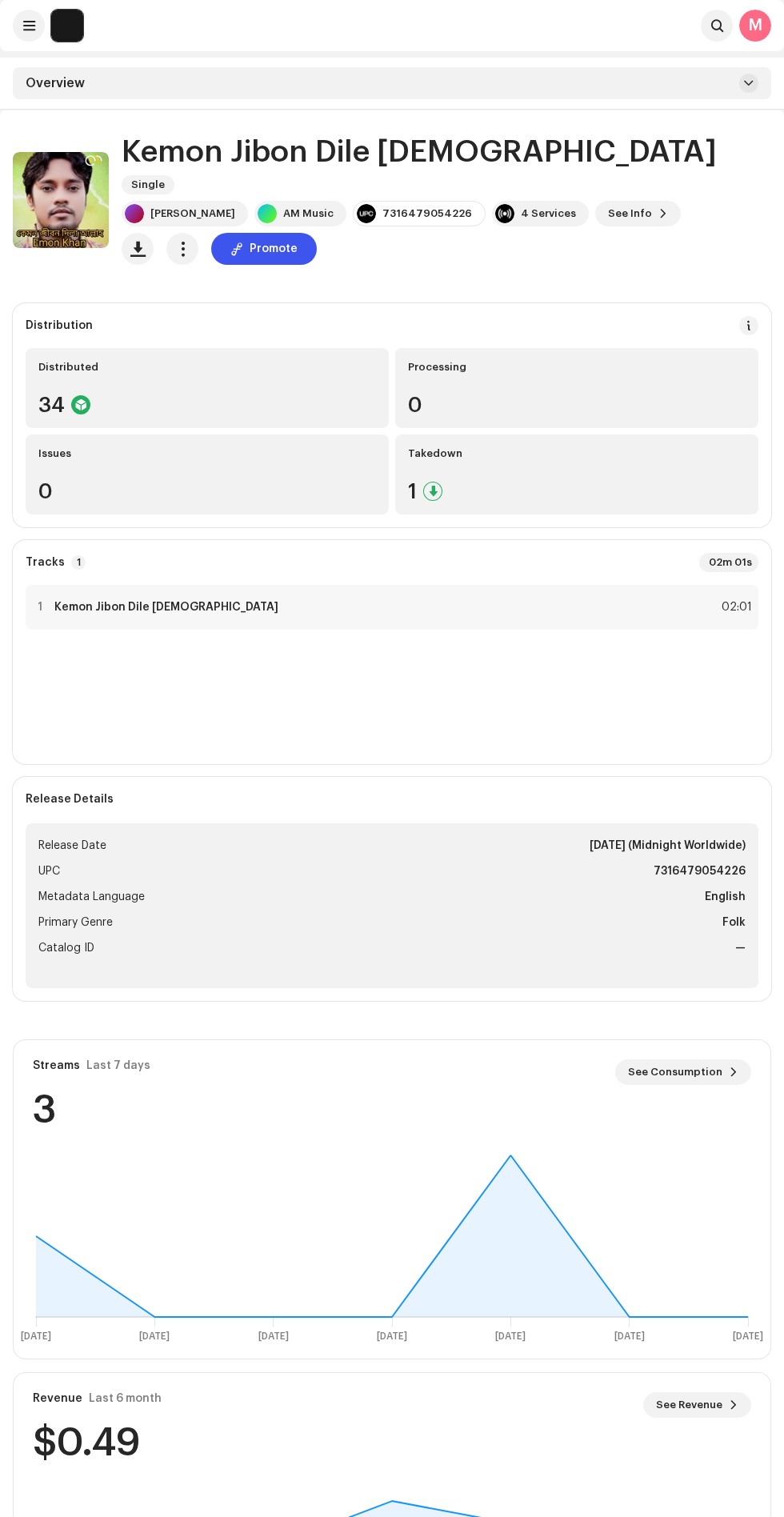
click at [214, 162] on h1 "Kemon Jibon Dile [DEMOGRAPHIC_DATA]" at bounding box center [418, 151] width 595 height 34
click at [166, 207] on div "[PERSON_NAME]" at bounding box center [192, 213] width 85 height 13
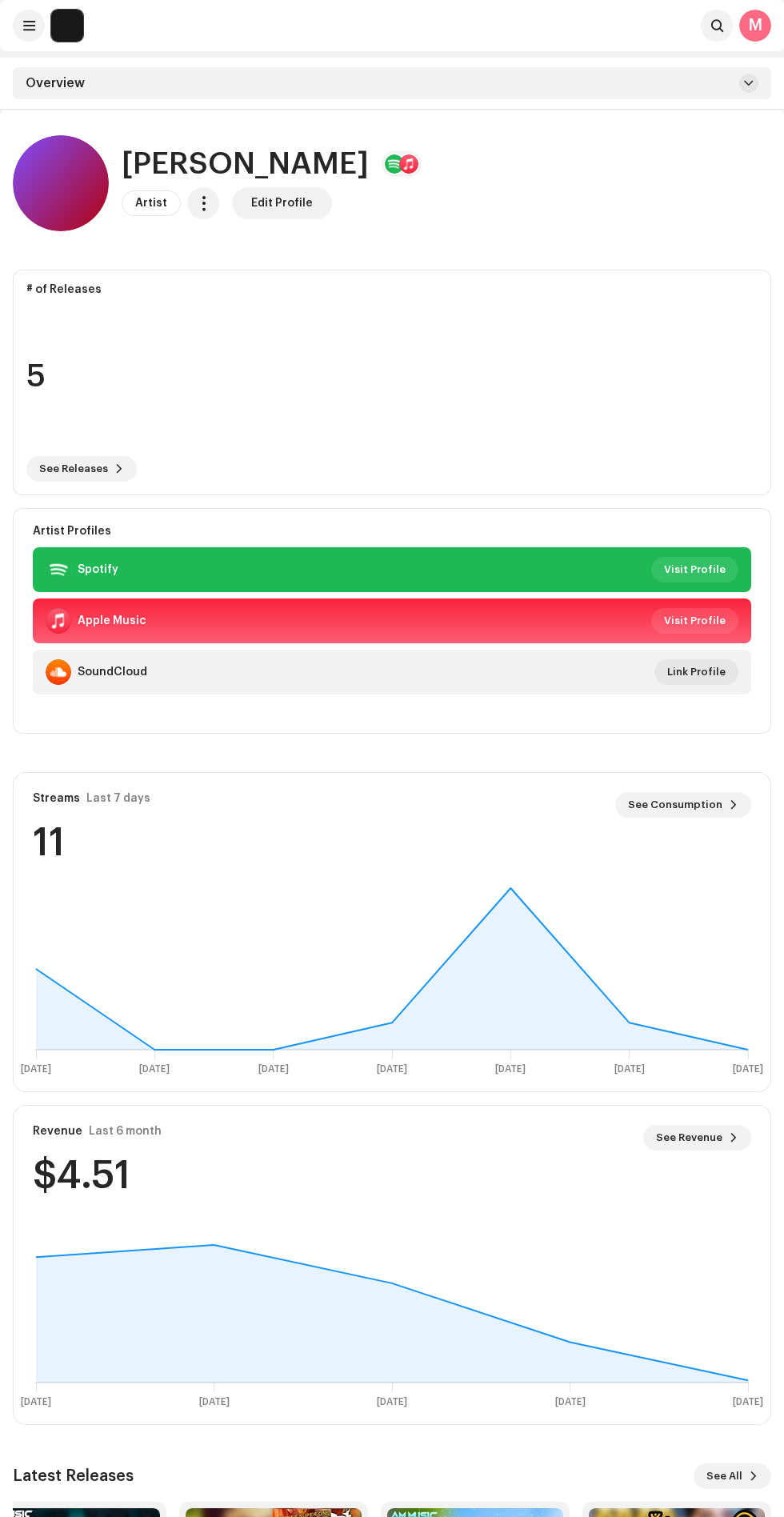
click at [700, 1137] on span "See Revenue" at bounding box center [688, 1138] width 67 height 32
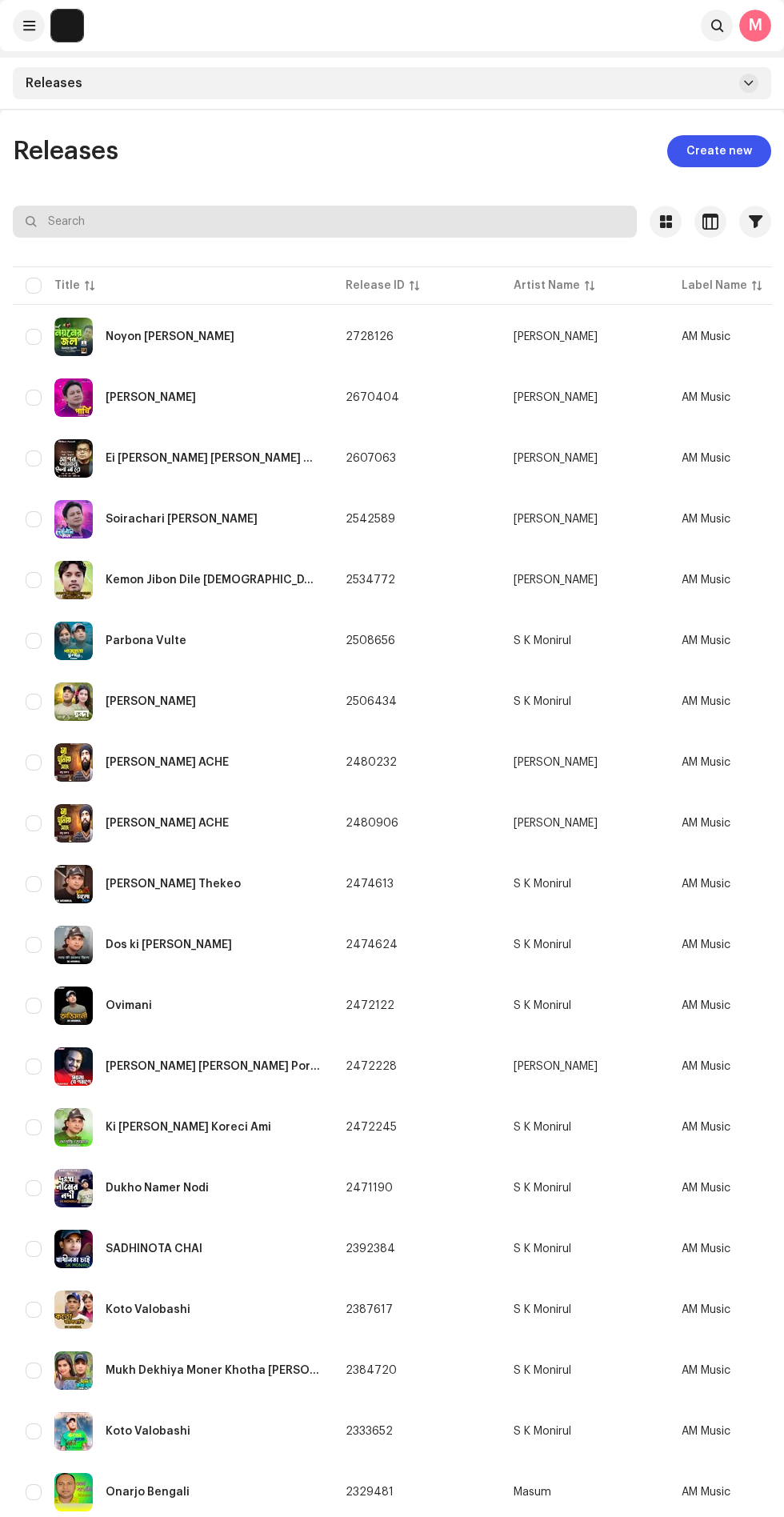
click at [203, 224] on input "text" at bounding box center [325, 221] width 624 height 32
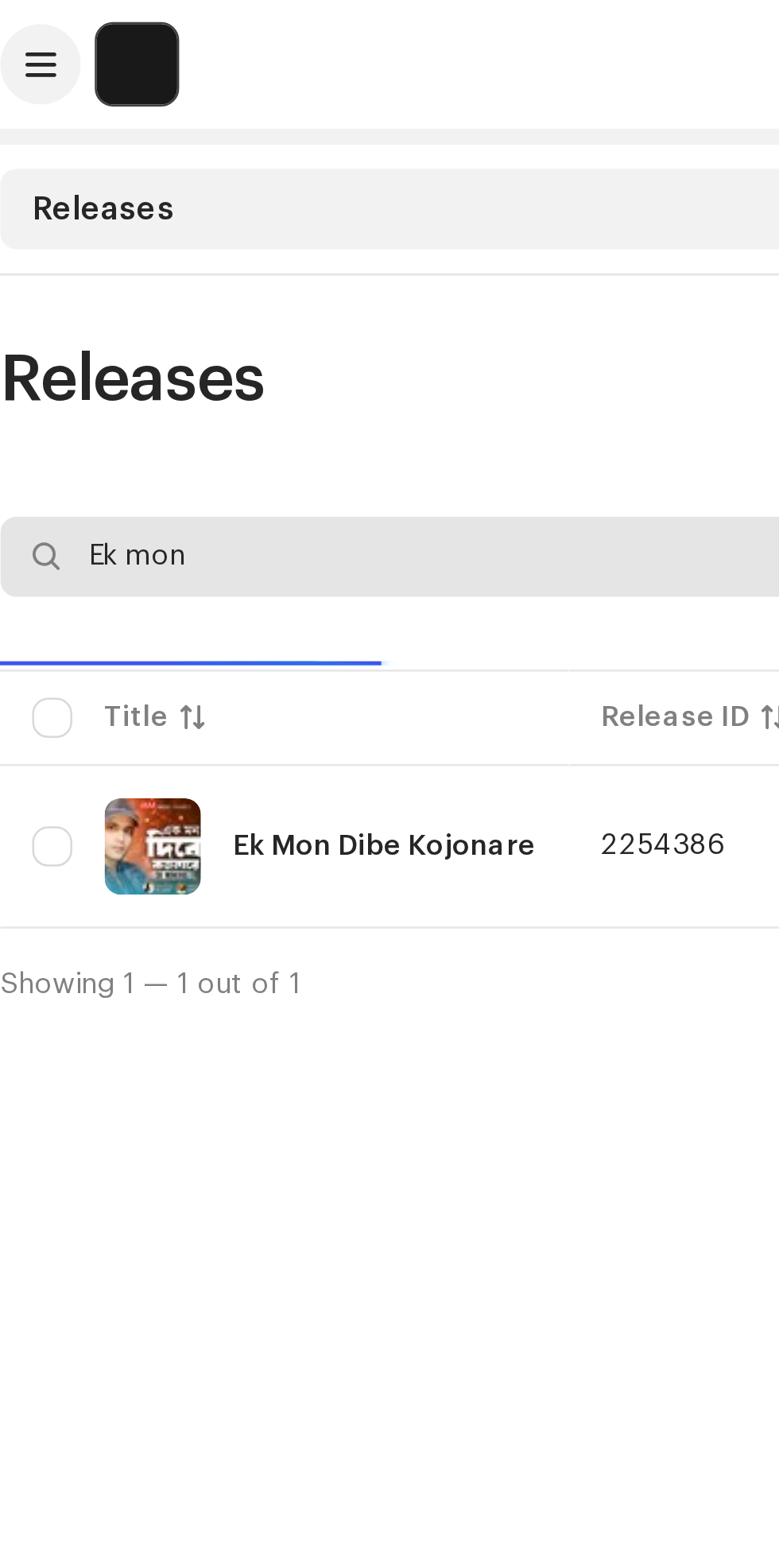
type input "Ek mon"
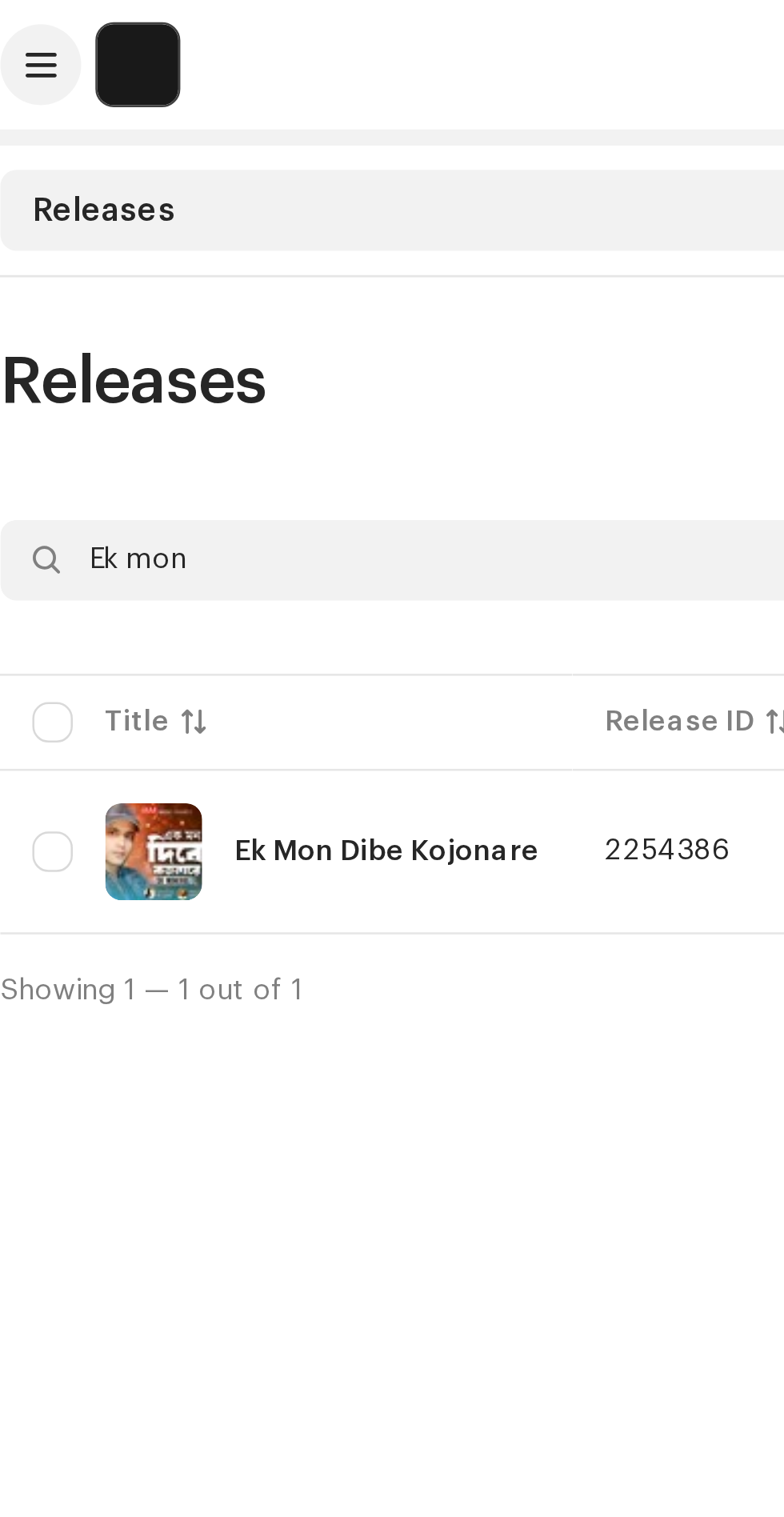
click at [172, 342] on div "Ek Mon Dibe Kojonare" at bounding box center [166, 337] width 120 height 11
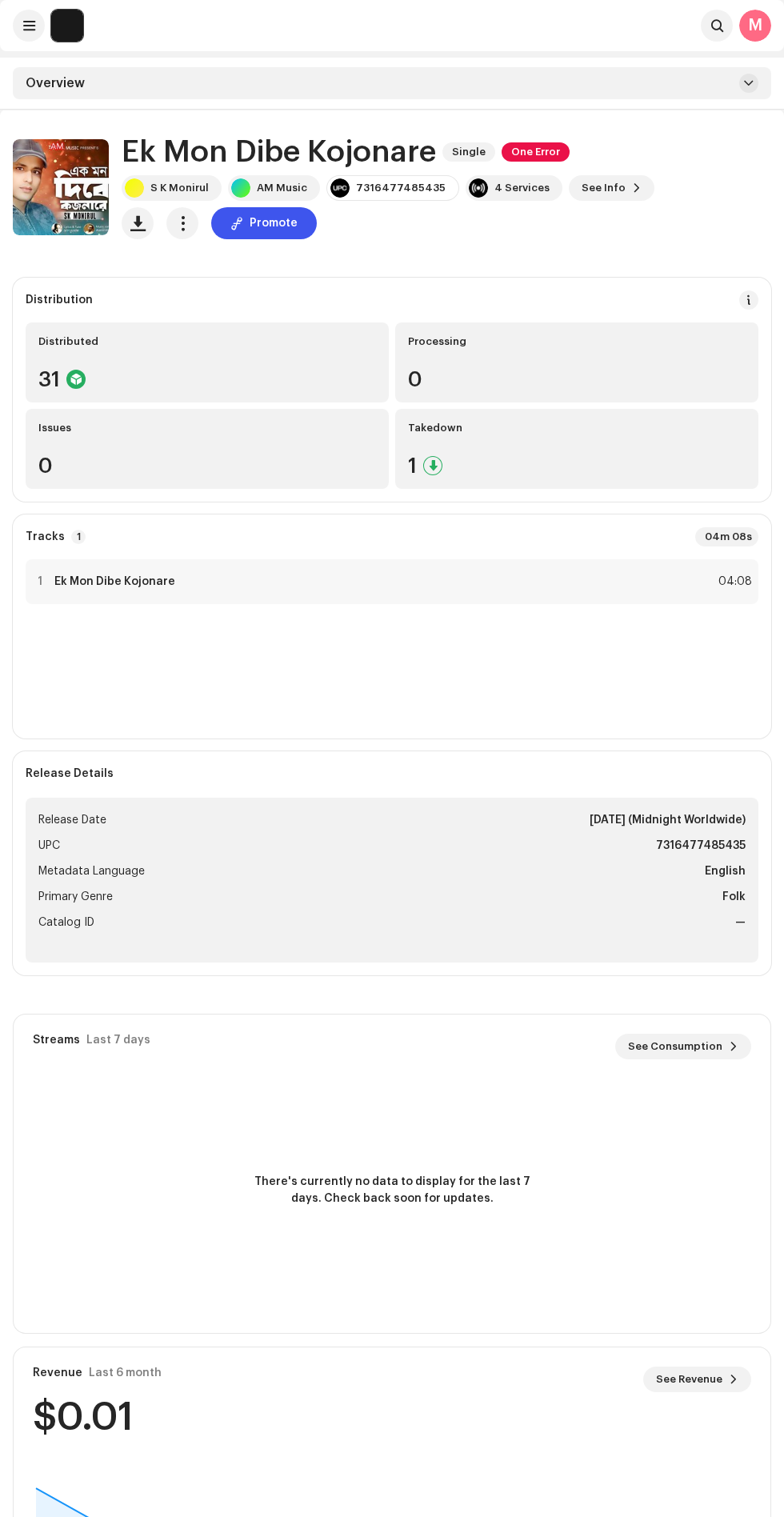
click at [549, 152] on span "One Error" at bounding box center [535, 151] width 68 height 19
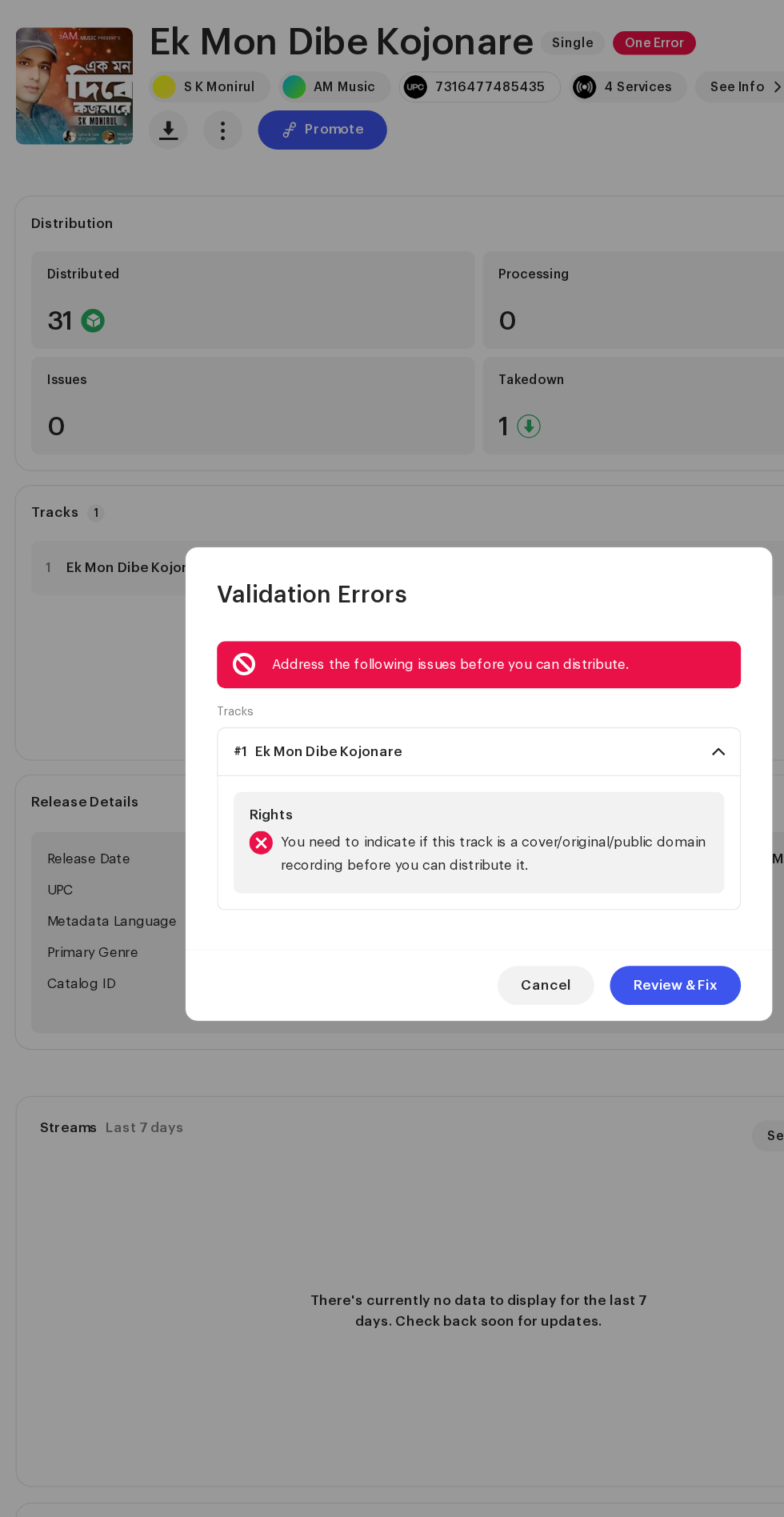
click at [454, 928] on span "Cancel" at bounding box center [446, 923] width 41 height 32
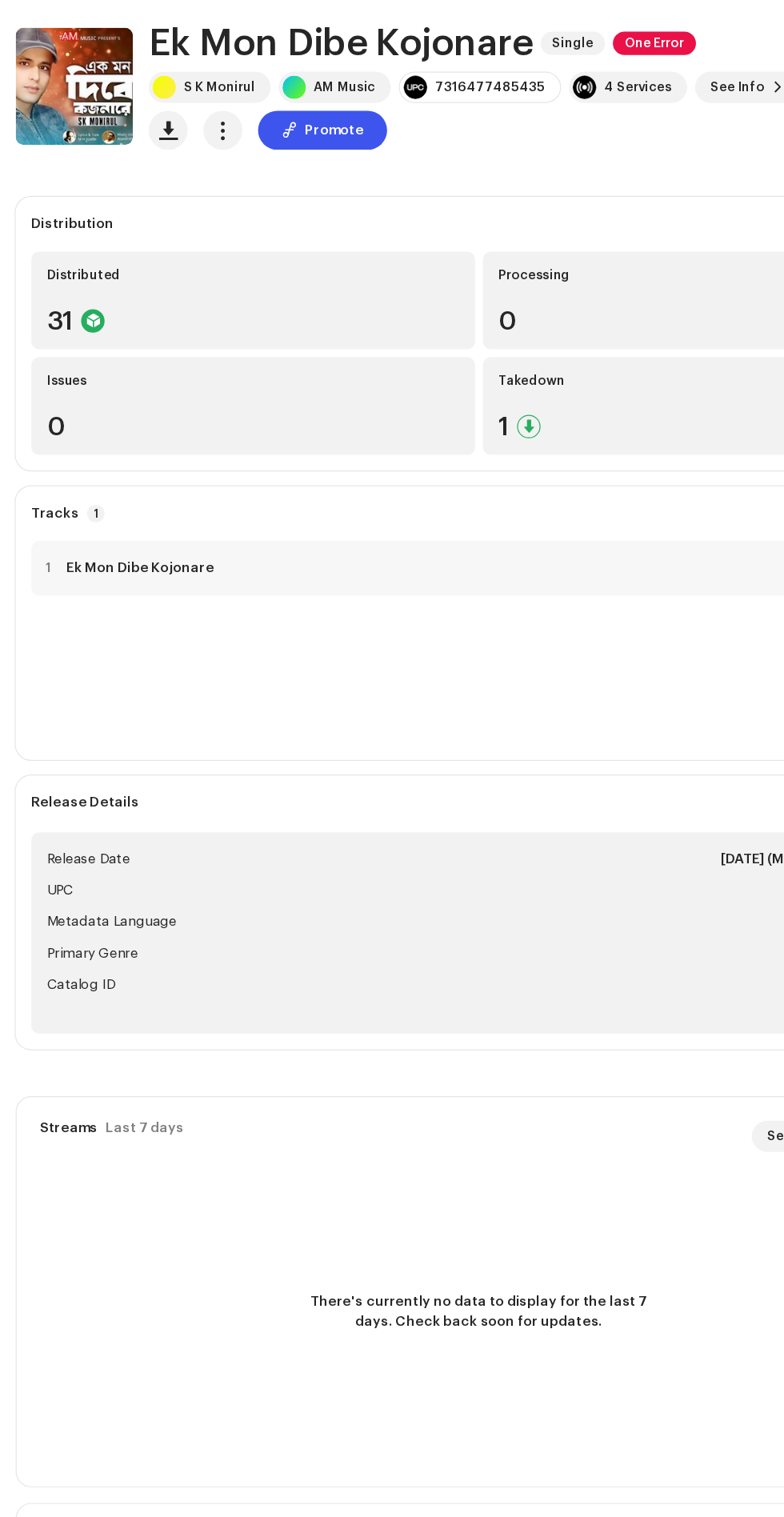
click at [442, 428] on div "Takedown" at bounding box center [576, 428] width 337 height 13
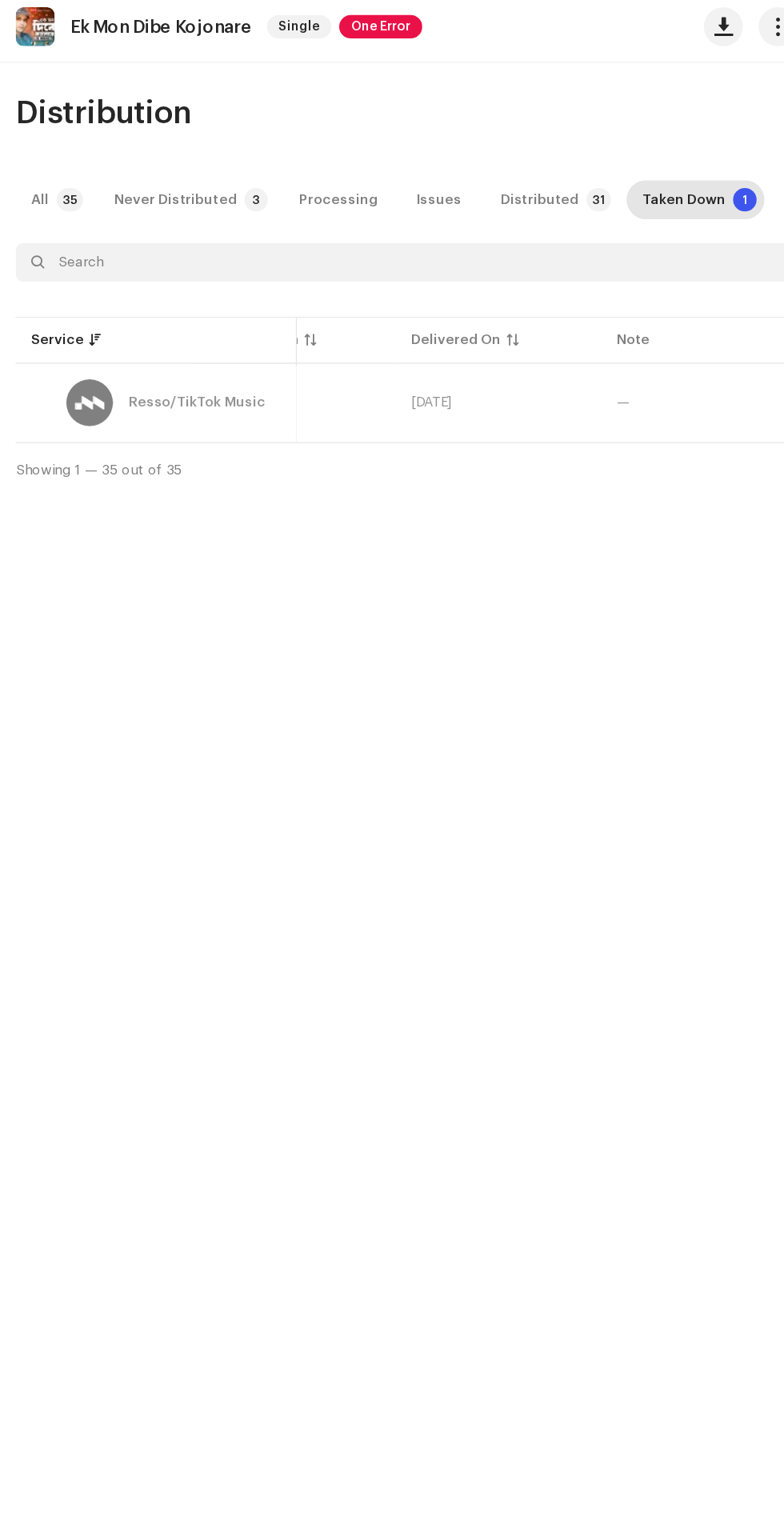
scroll to position [0, 188]
click at [142, 450] on div "Resso/TikTok Music" at bounding box center [161, 446] width 112 height 11
